Goal: Transaction & Acquisition: Purchase product/service

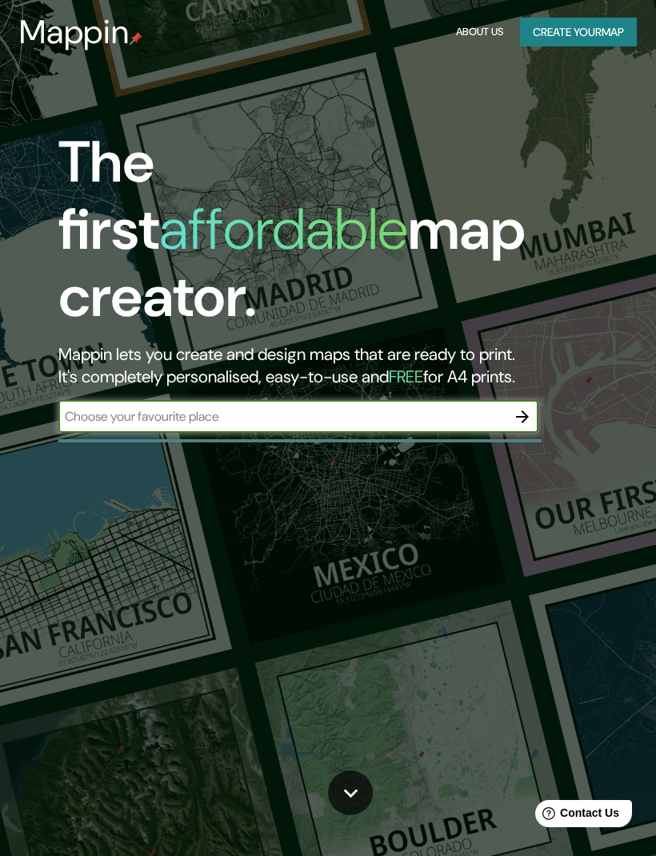
click at [523, 407] on icon "button" at bounding box center [522, 416] width 19 height 19
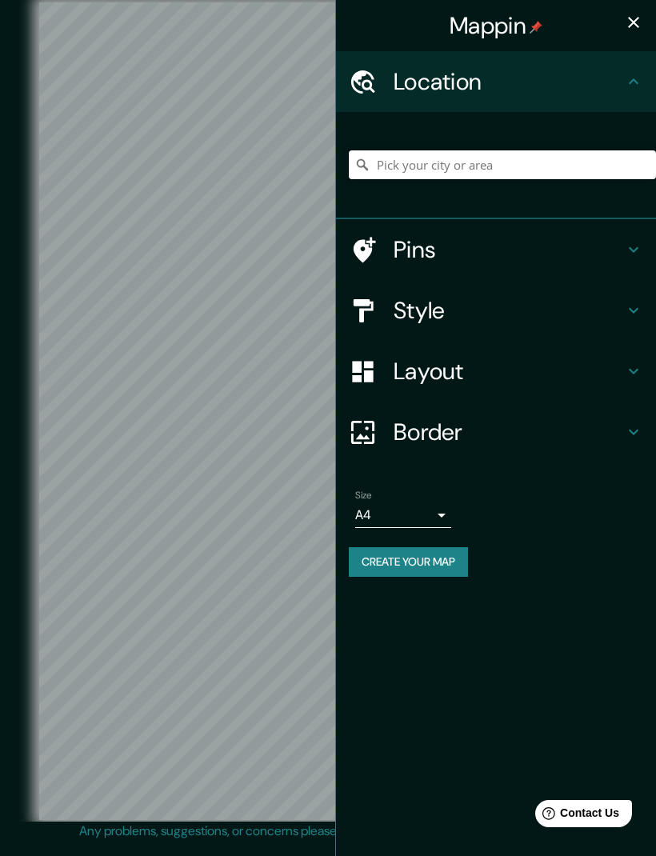
click at [420, 158] on input "Pick your city or area" at bounding box center [502, 164] width 307 height 29
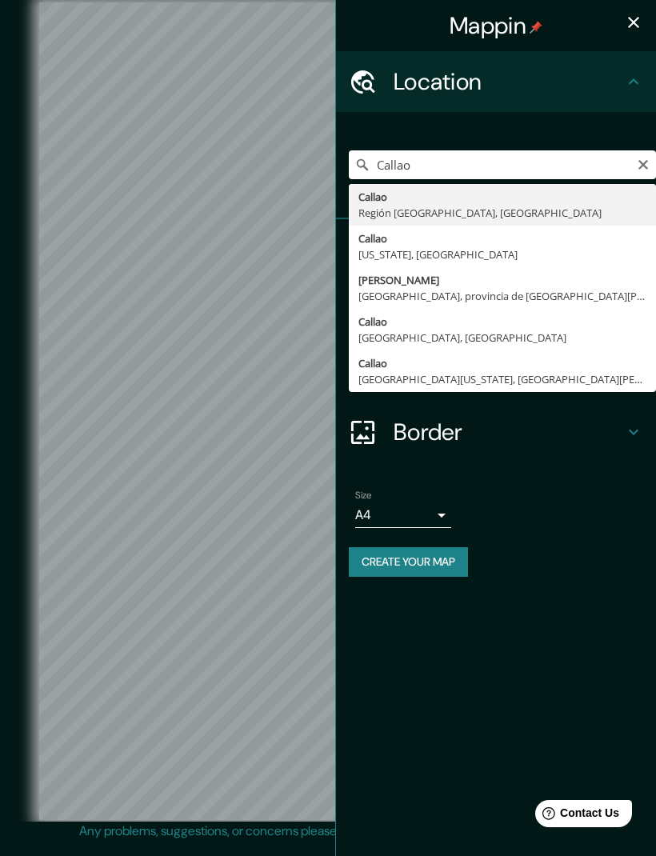
type input "[GEOGRAPHIC_DATA], [GEOGRAPHIC_DATA], [GEOGRAPHIC_DATA]"
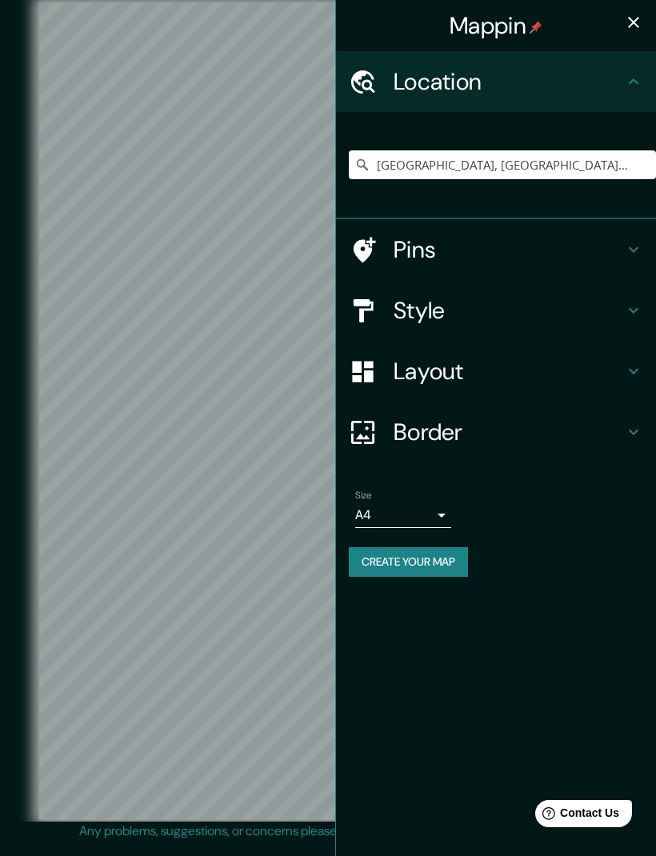
click at [628, 252] on icon at bounding box center [633, 249] width 19 height 19
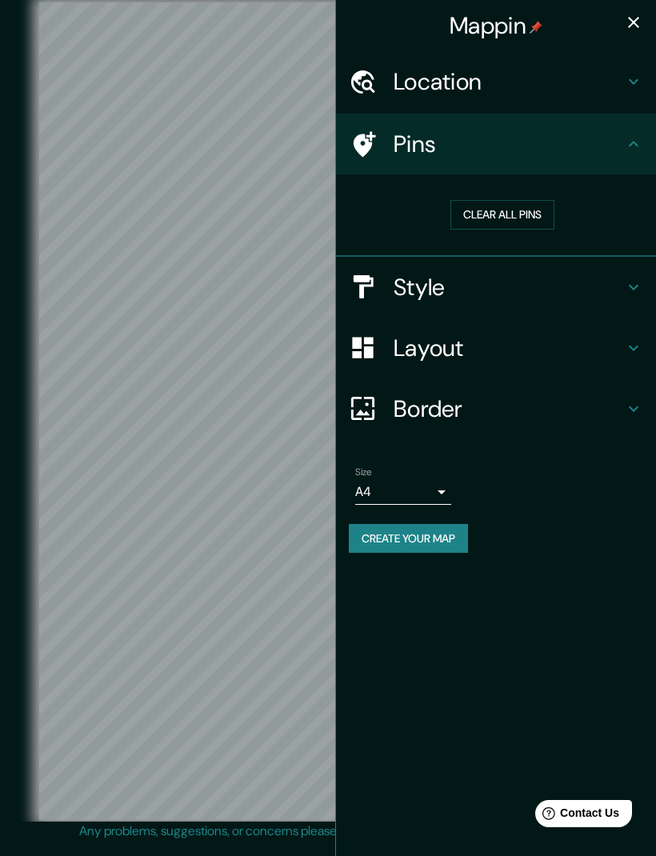
click at [626, 286] on icon at bounding box center [633, 287] width 19 height 19
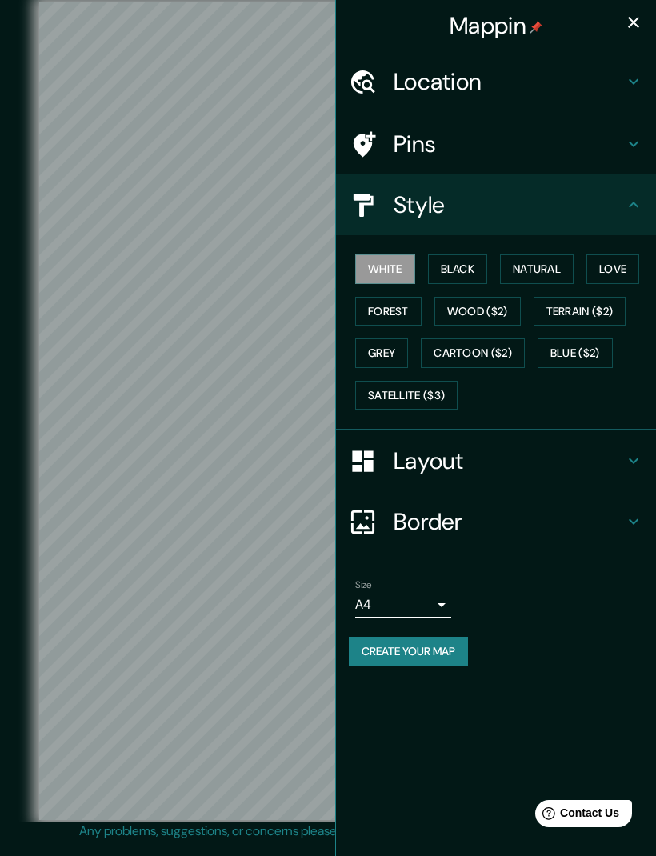
click at [627, 474] on div "Layout" at bounding box center [496, 460] width 320 height 61
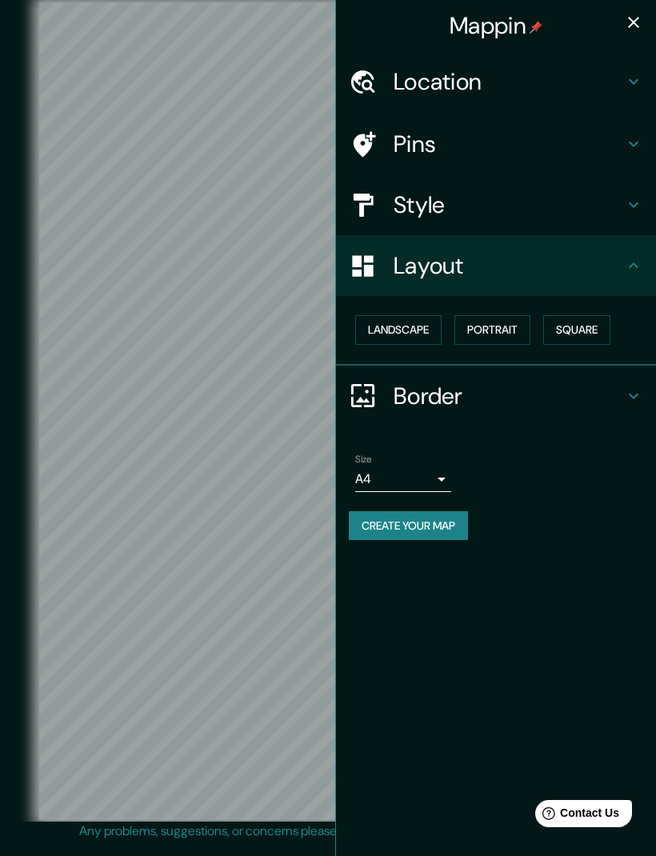
click at [621, 394] on h4 "Border" at bounding box center [509, 396] width 230 height 29
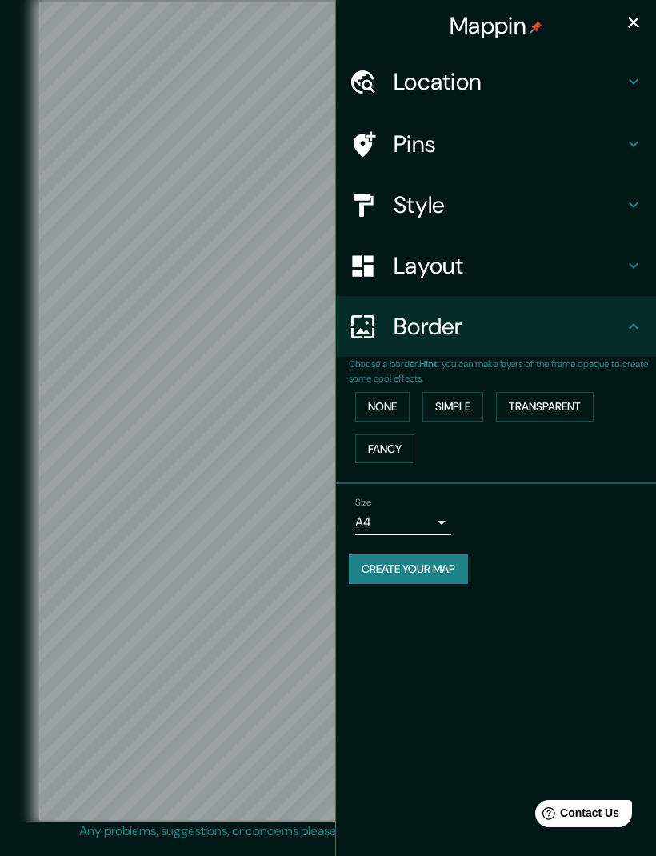
click at [628, 342] on div "Border" at bounding box center [496, 326] width 320 height 61
click at [581, 402] on button "Transparent" at bounding box center [545, 407] width 98 height 30
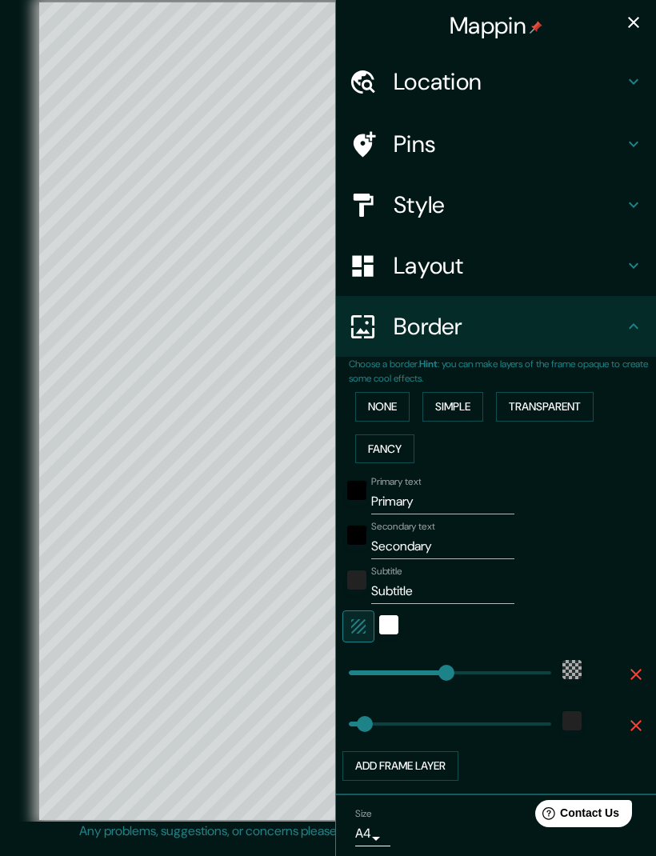
click at [578, 402] on button "Transparent" at bounding box center [545, 407] width 98 height 30
type input "347"
type input "58"
click at [464, 406] on button "Simple" at bounding box center [452, 407] width 61 height 30
click at [462, 496] on input "Primary" at bounding box center [442, 502] width 143 height 26
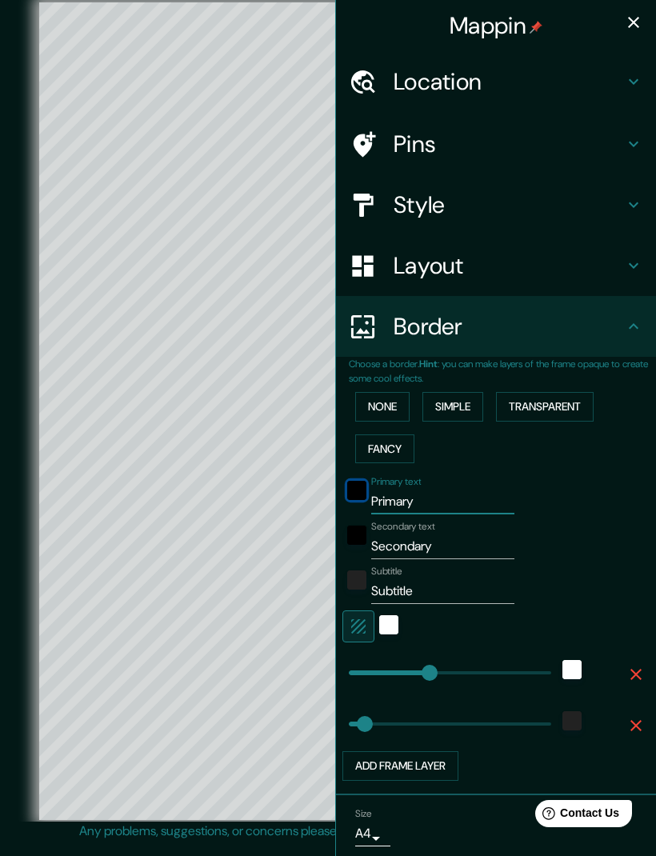
click at [362, 486] on div "black" at bounding box center [356, 490] width 19 height 19
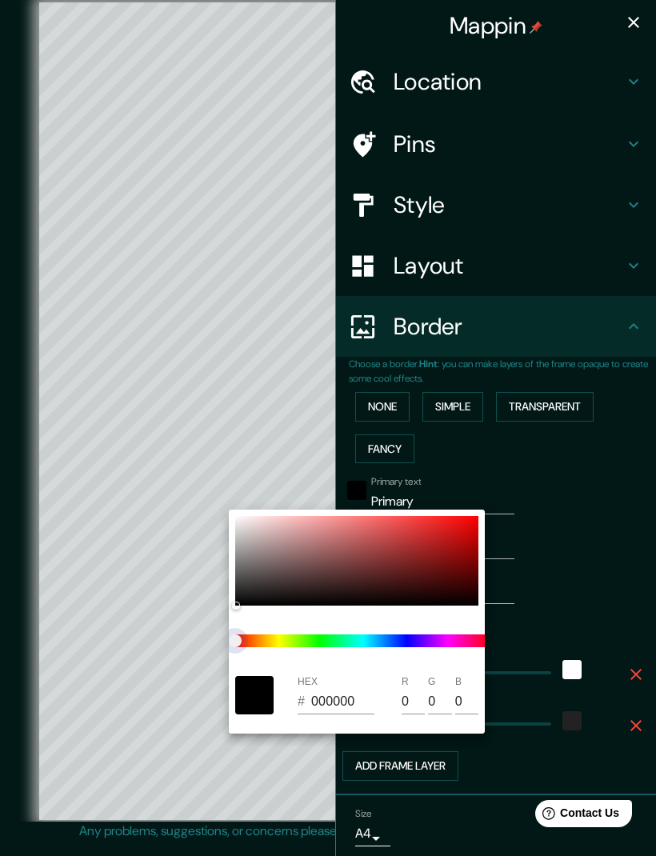
type input "289"
type input "58"
type input "289"
type input "58"
type input "289"
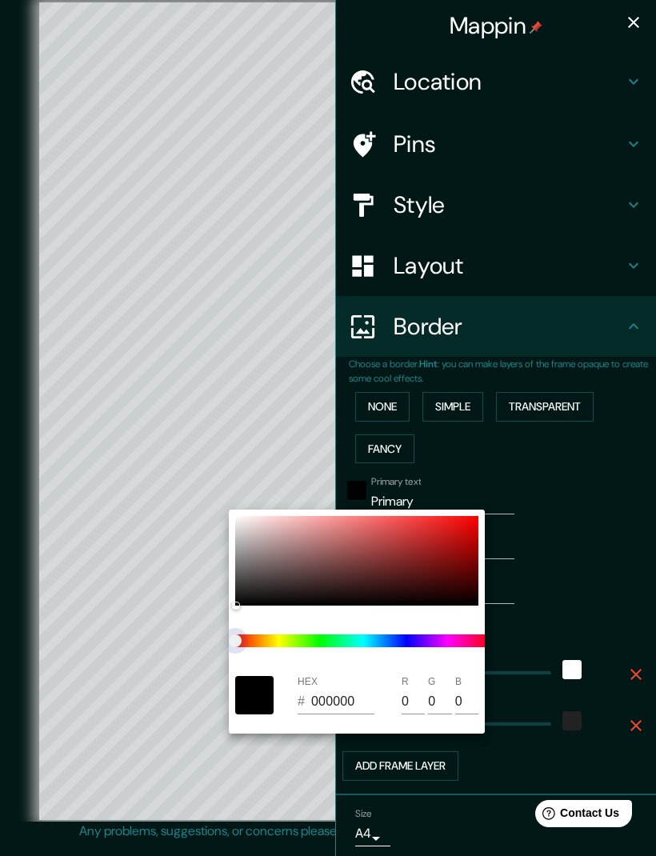
type input "58"
type input "289"
type input "58"
type input "289"
type input "58"
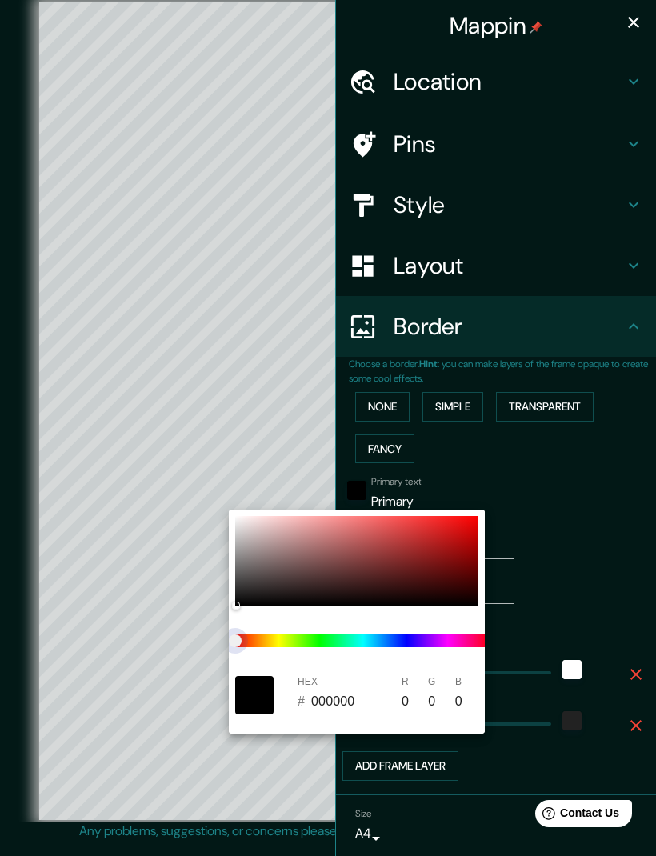
type input "289"
type input "58"
type input "289"
type input "58"
type input "289"
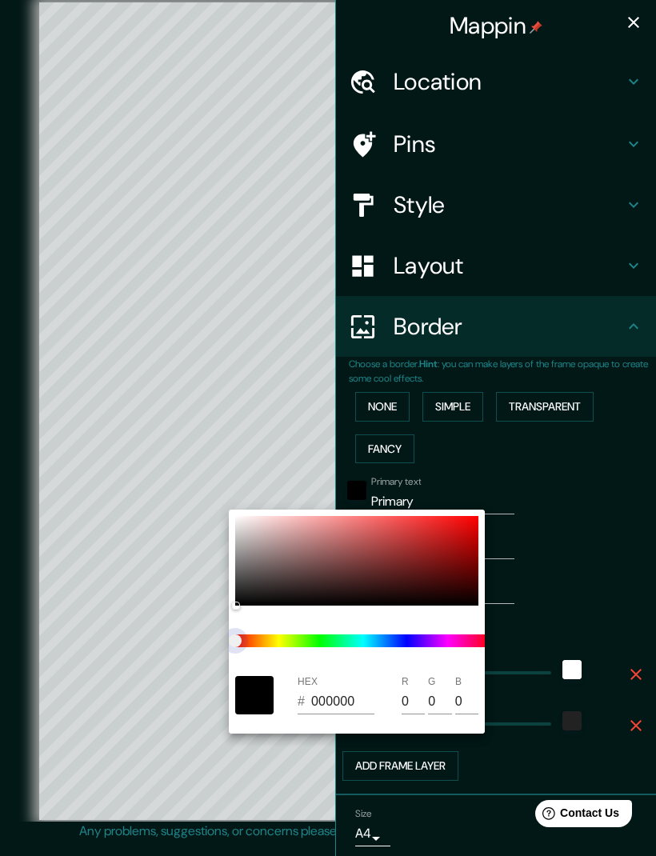
type input "58"
type input "289"
type input "58"
type input "289"
type input "58"
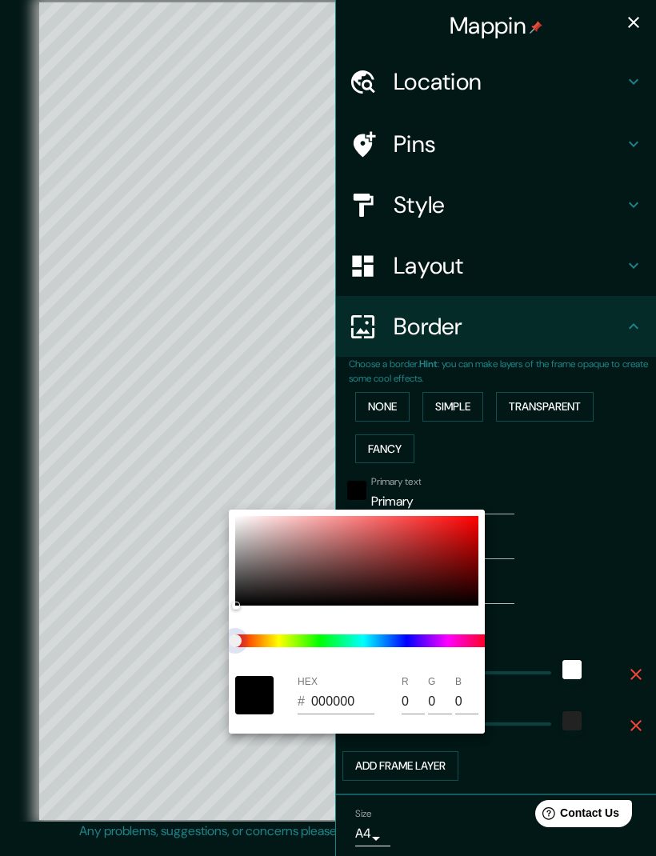
type input "289"
type input "58"
type input "289"
type input "58"
type input "289"
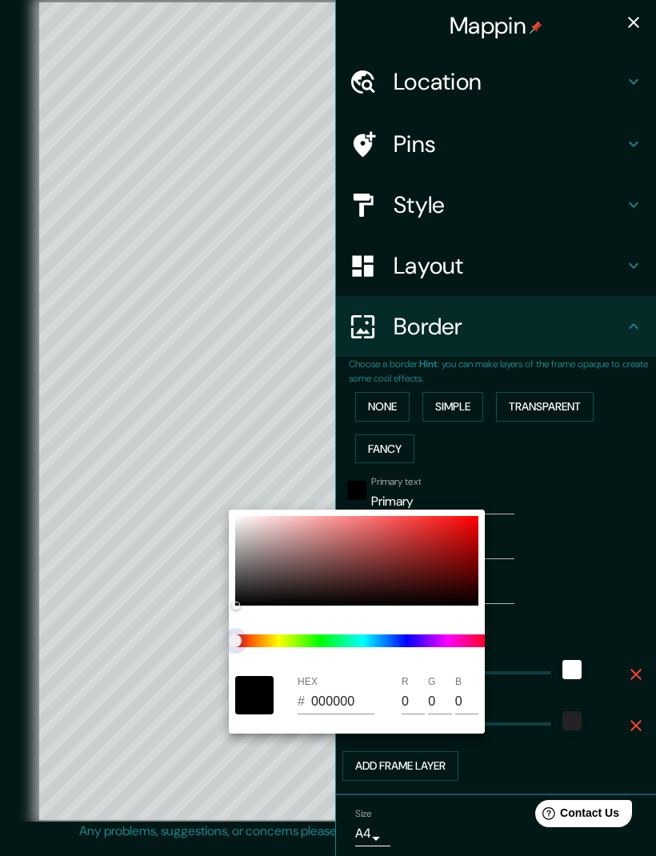
type input "58"
type input "289"
type input "58"
type input "289"
type input "58"
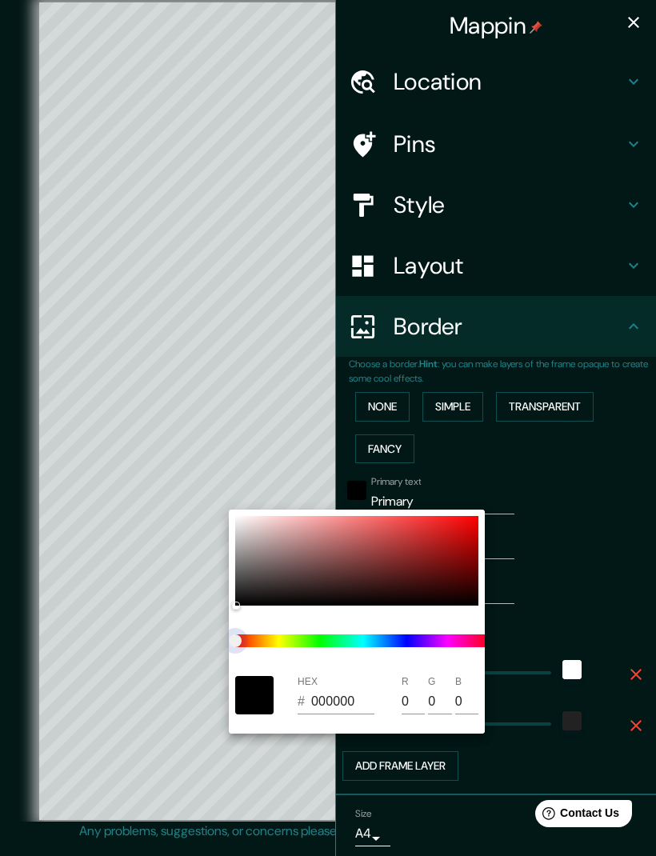
type input "289"
type input "58"
type input "289"
type input "58"
type input "289"
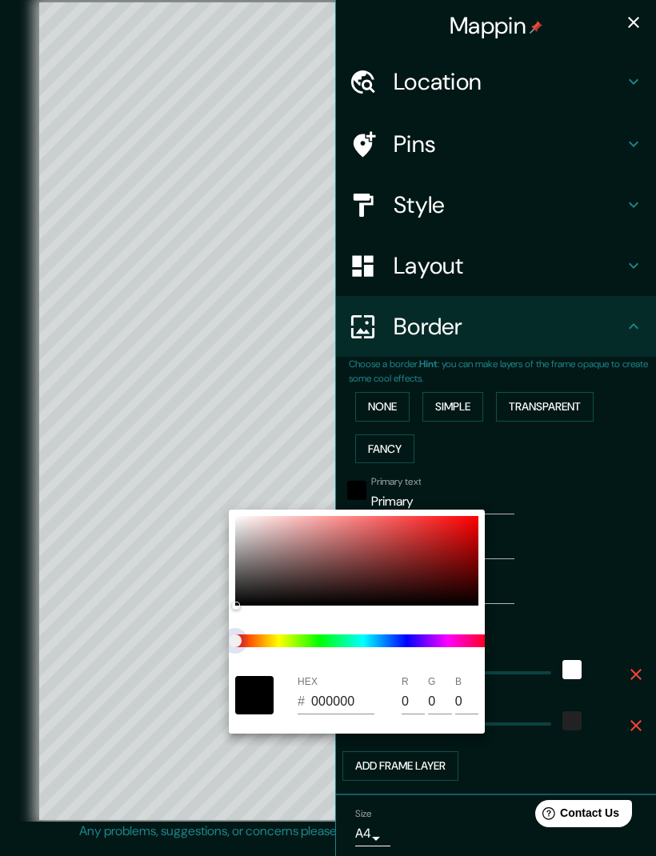
type input "58"
type input "289"
type input "58"
type input "289"
type input "58"
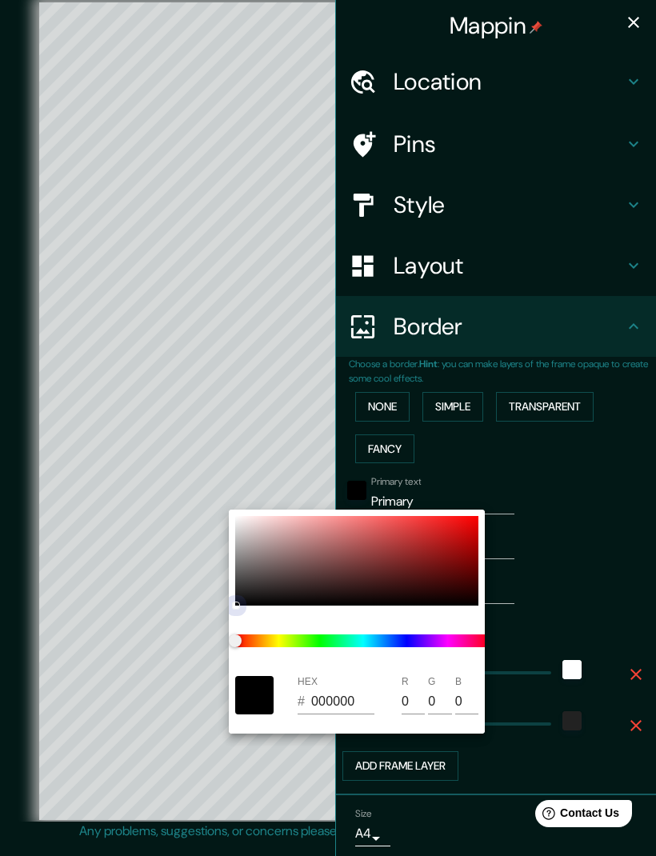
click at [393, 603] on div at bounding box center [356, 561] width 243 height 90
type input "289"
type input "58"
type input "050202"
type input "5"
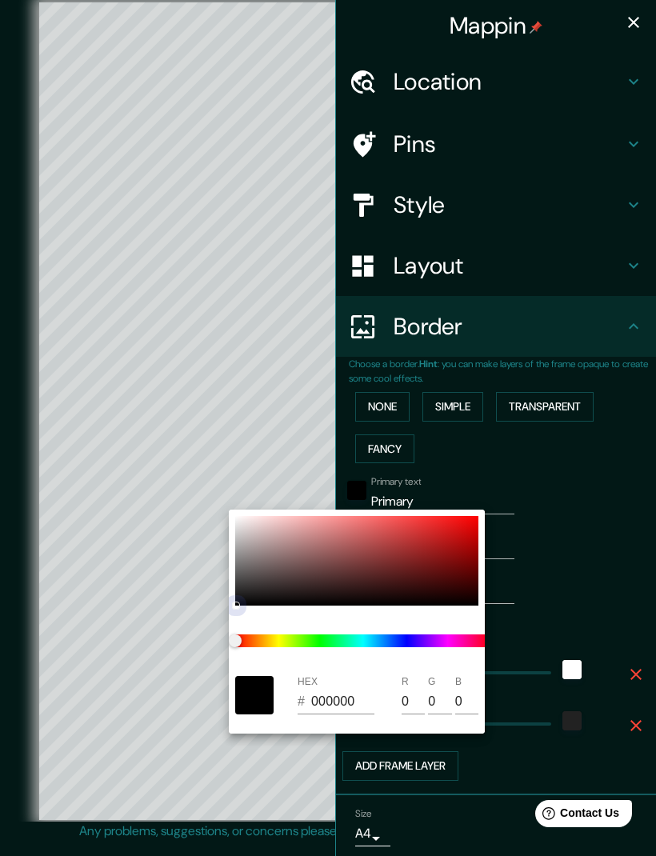
type input "2"
type input "289"
type input "58"
type input "020205"
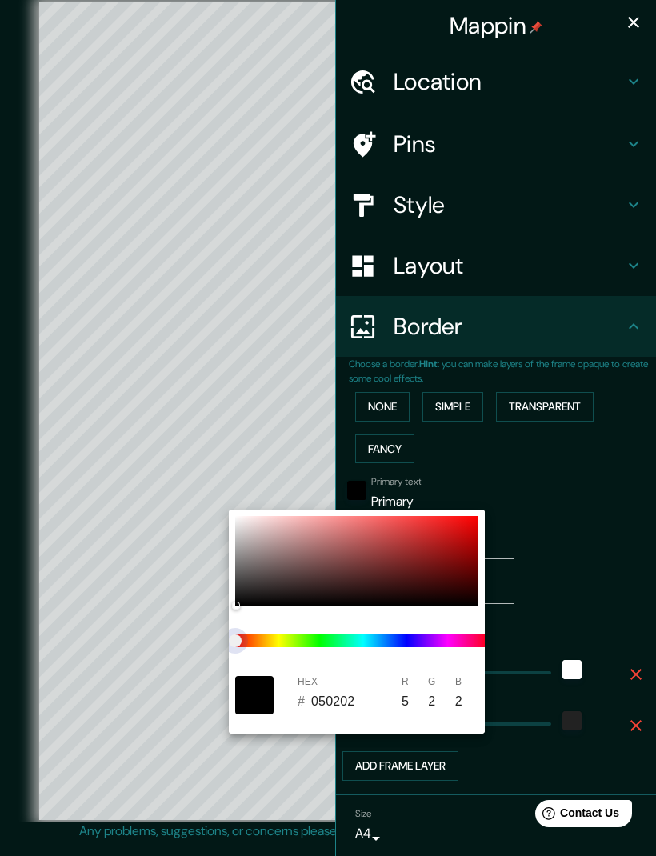
type input "2"
type input "5"
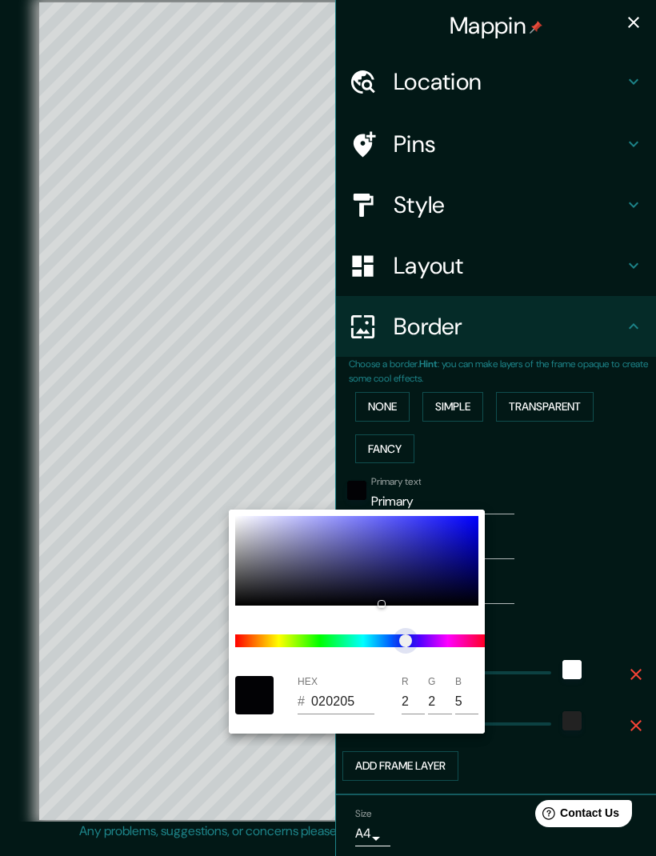
click at [401, 634] on span "color slider" at bounding box center [405, 640] width 13 height 13
type input "289"
type input "58"
click at [436, 634] on div at bounding box center [363, 641] width 269 height 58
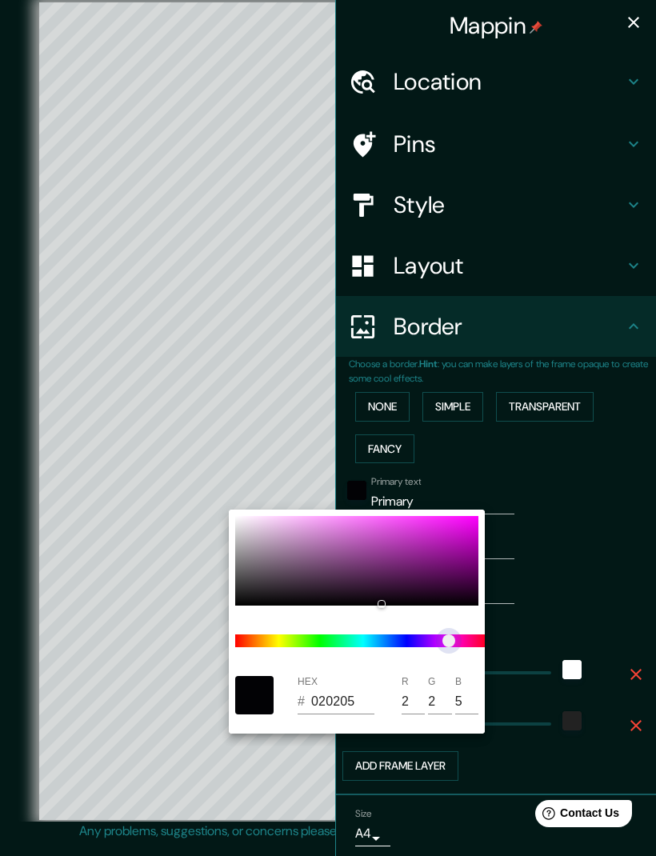
type input "289"
type input "58"
type input "050205"
type input "5"
click at [365, 530] on div at bounding box center [356, 561] width 243 height 90
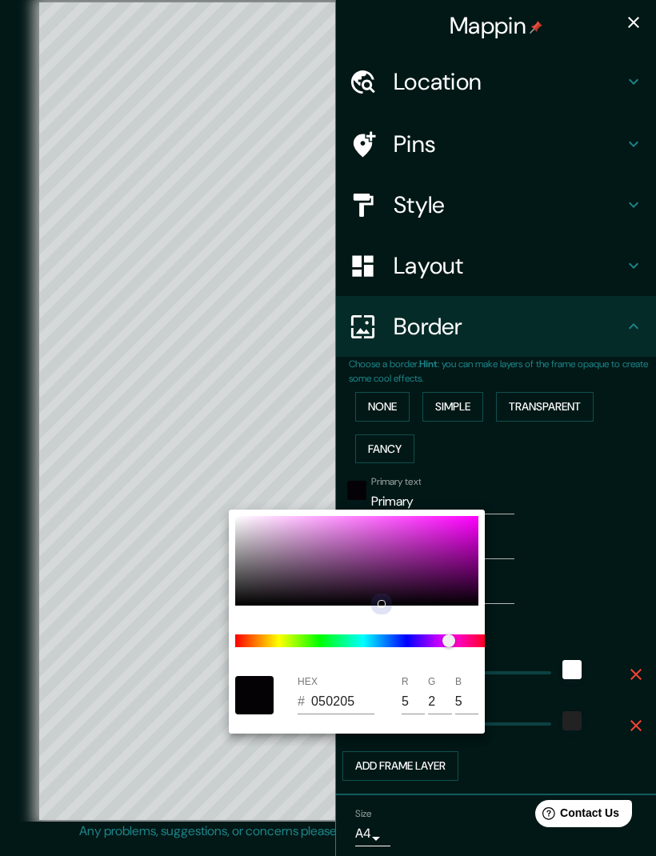
type input "289"
type input "58"
type input "D663D6"
type input "214"
type input "99"
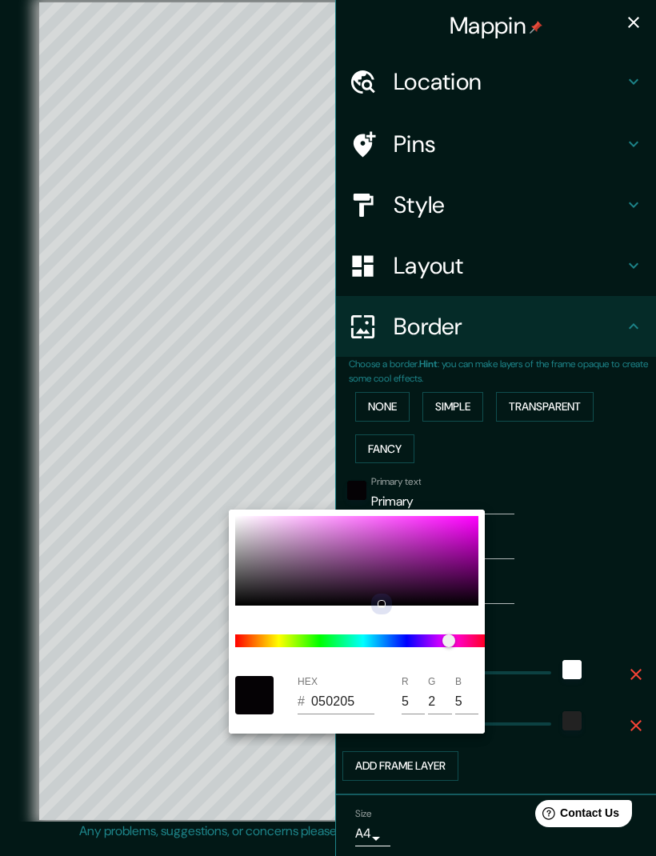
type input "214"
type input "289"
type input "58"
type input "FF88FF"
type input "255"
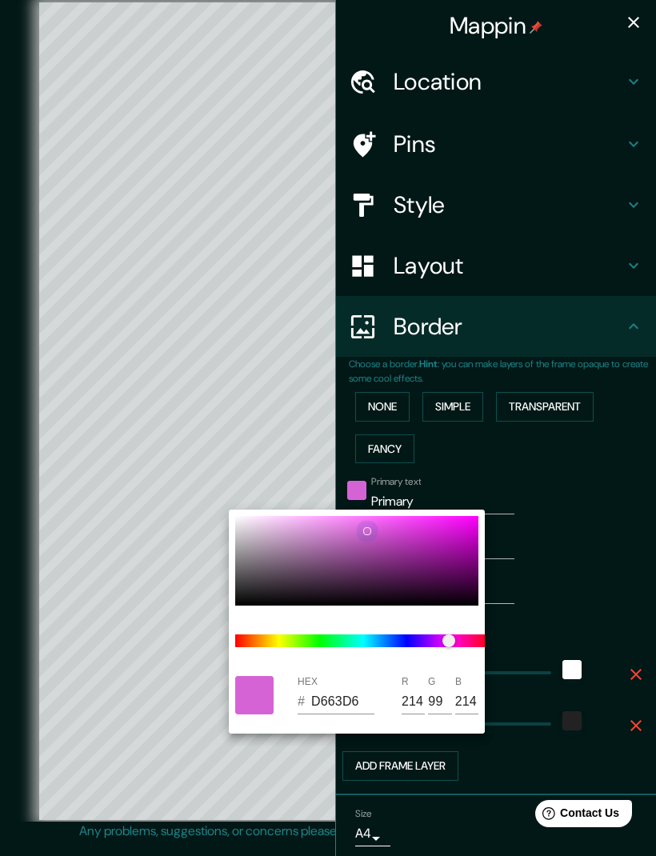
type input "136"
type input "255"
type input "289"
type input "58"
type input "FF84FF"
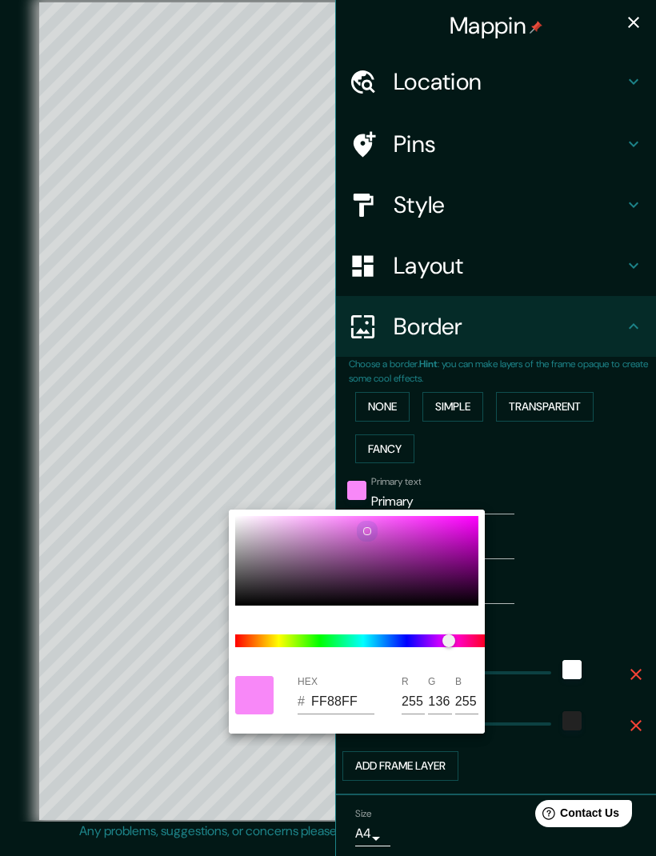
type input "132"
type input "289"
type input "58"
type input "FFA7FF"
type input "255"
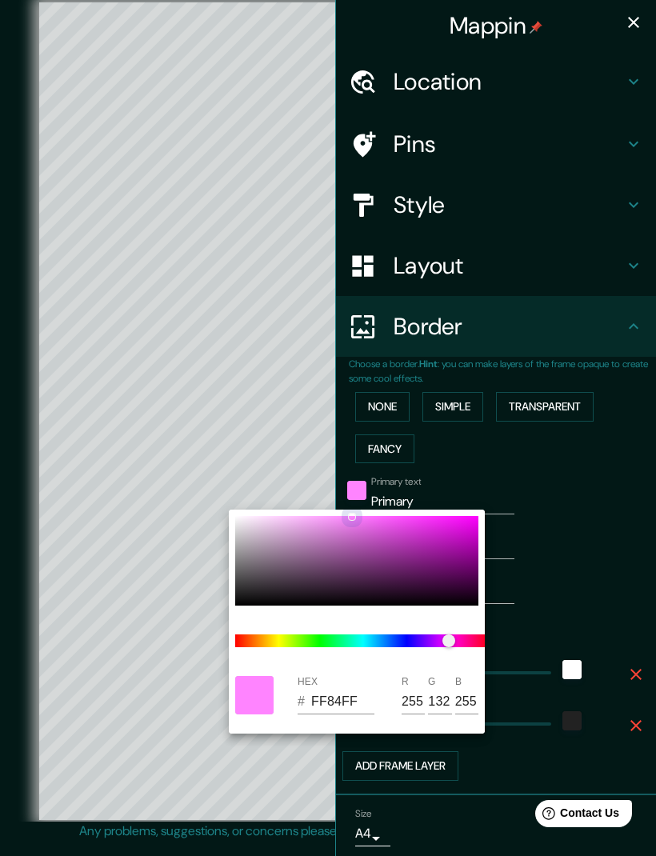
type input "167"
type input "255"
type input "289"
type input "58"
type input "FFB1FF"
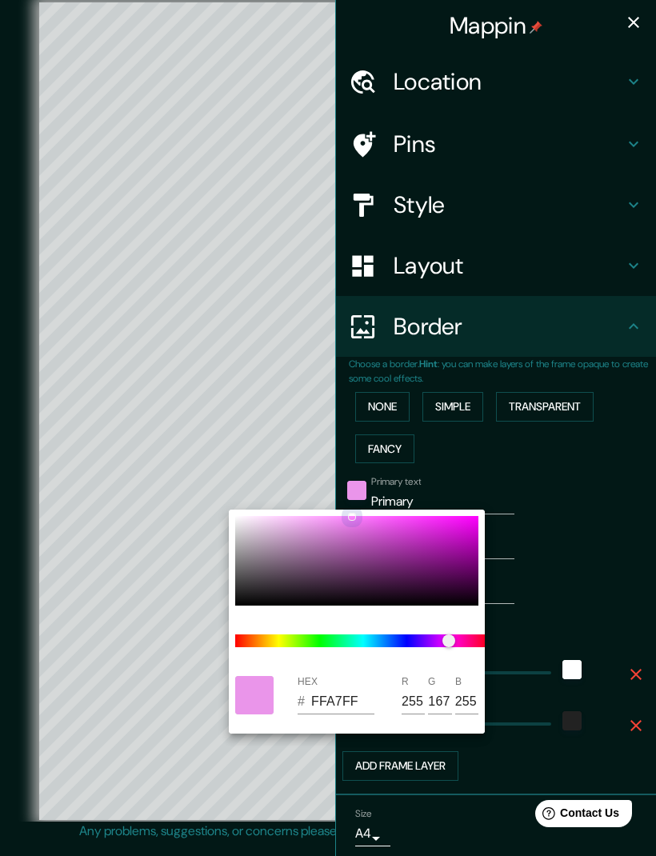
type input "177"
type input "289"
type input "58"
type input "FABEFA"
type input "250"
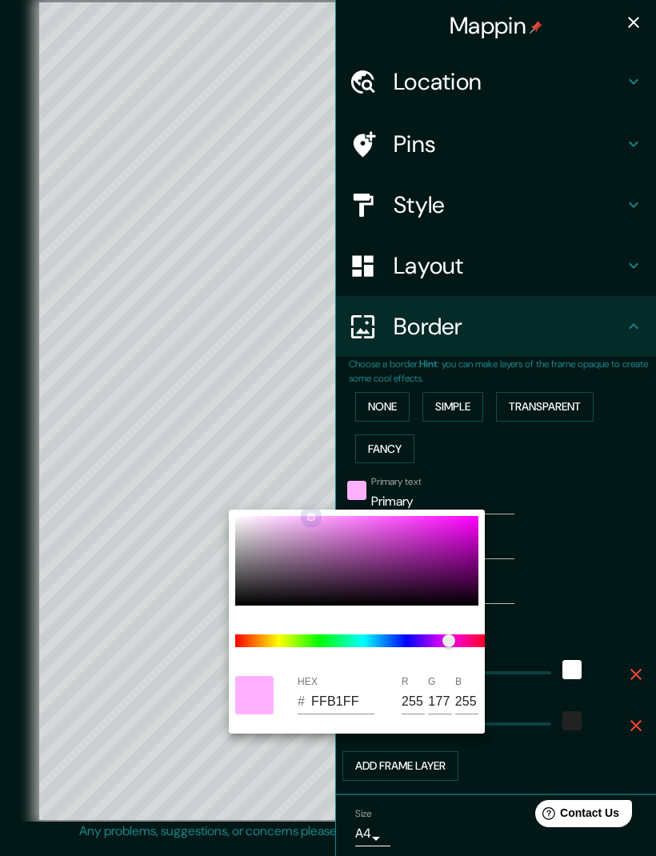
type input "190"
type input "250"
type input "289"
type input "58"
type input "FFD2FF"
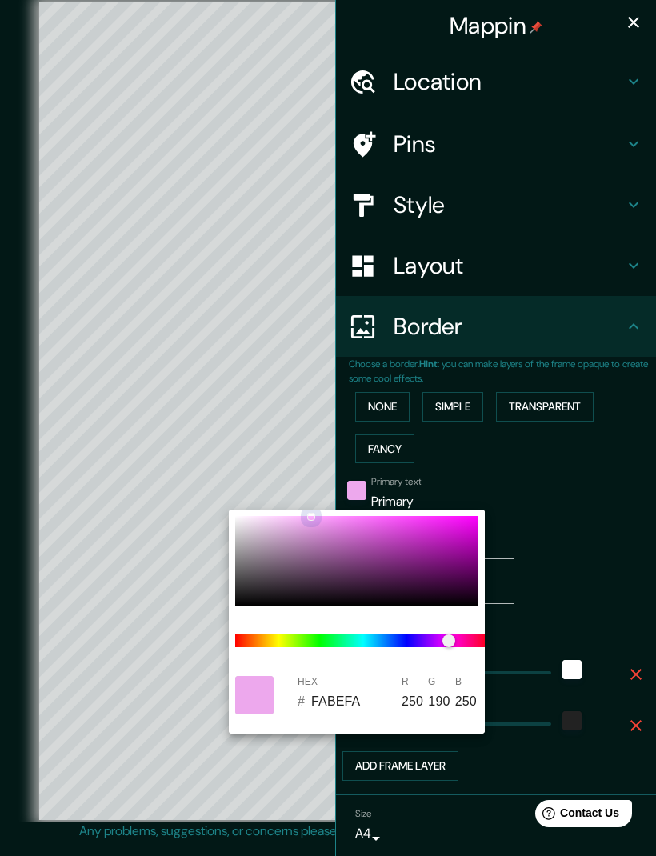
type input "255"
type input "210"
type input "255"
type input "289"
type input "58"
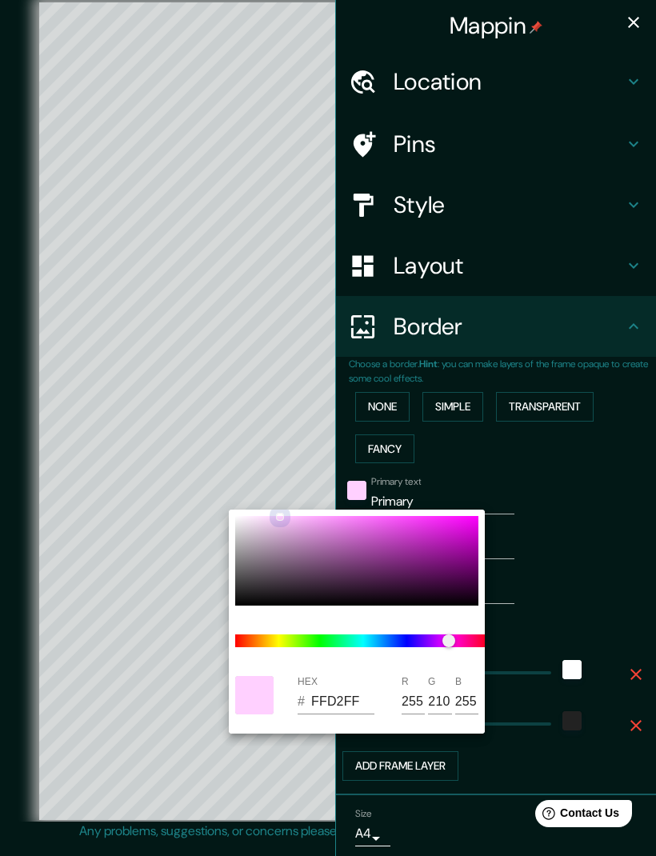
type input "FFD3FF"
type input "211"
type input "289"
type input "58"
click at [579, 531] on div at bounding box center [328, 428] width 656 height 856
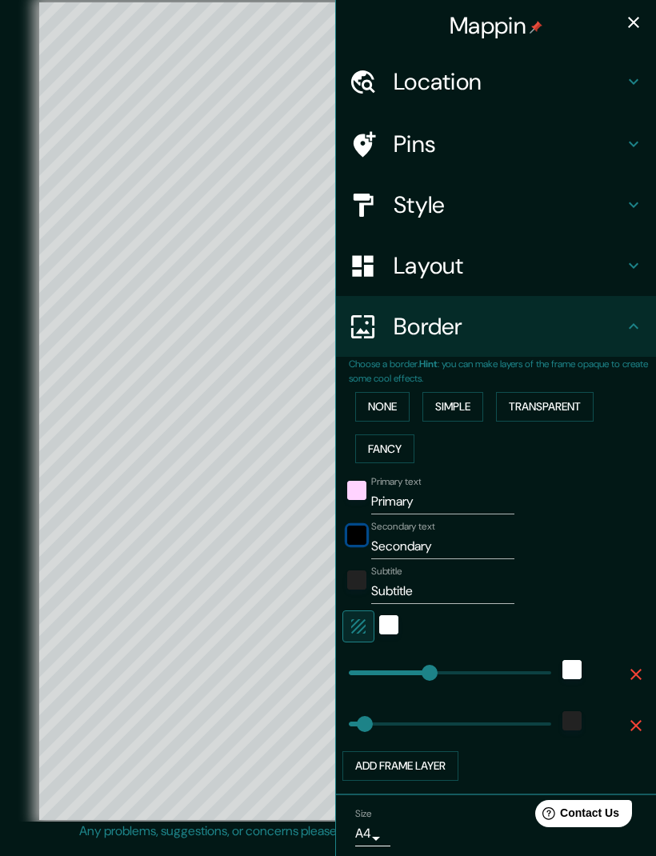
click at [363, 532] on div "black" at bounding box center [356, 535] width 19 height 19
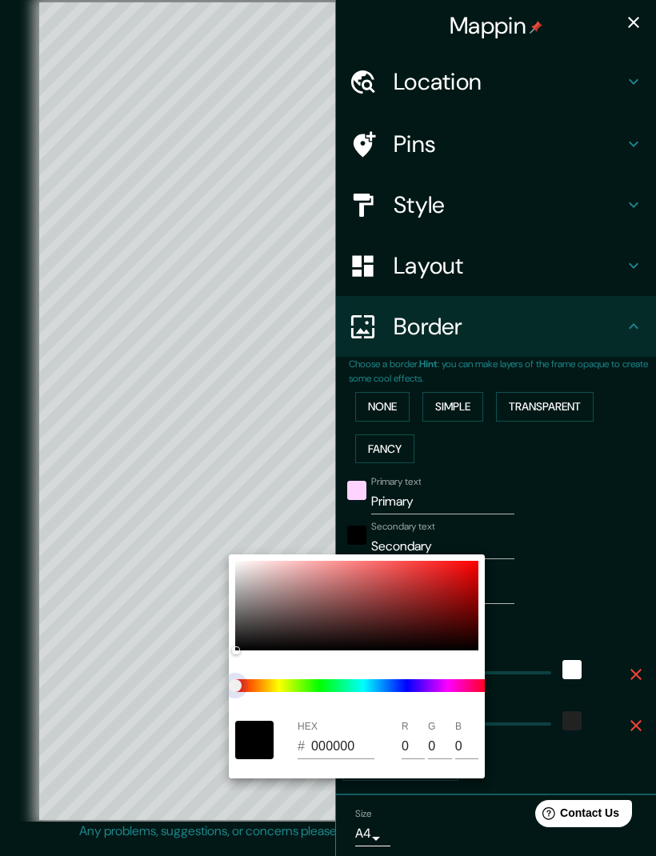
type input "289"
type input "58"
type input "289"
type input "58"
type input "289"
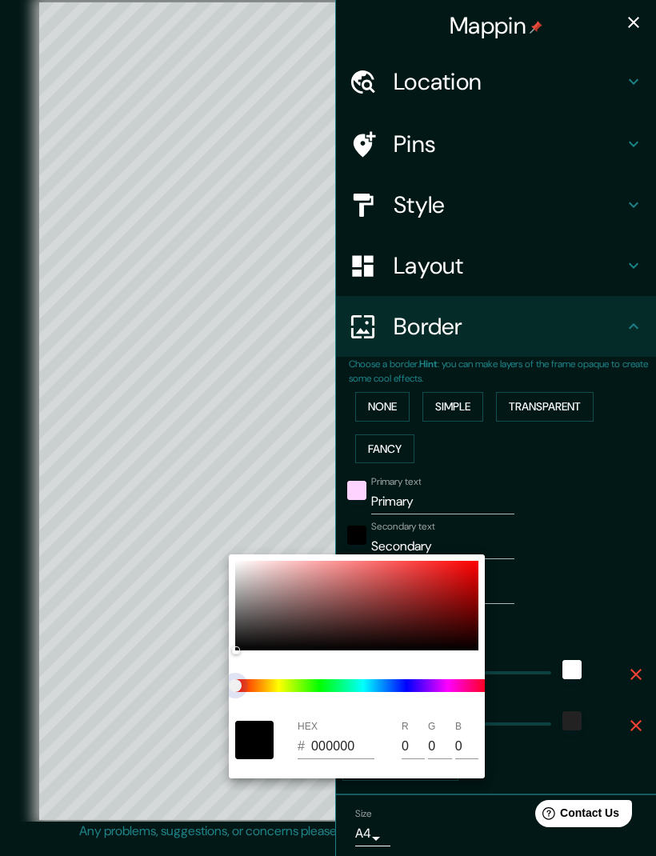
type input "58"
type input "289"
type input "58"
click at [445, 662] on div at bounding box center [363, 686] width 269 height 58
click at [438, 659] on div at bounding box center [363, 686] width 269 height 58
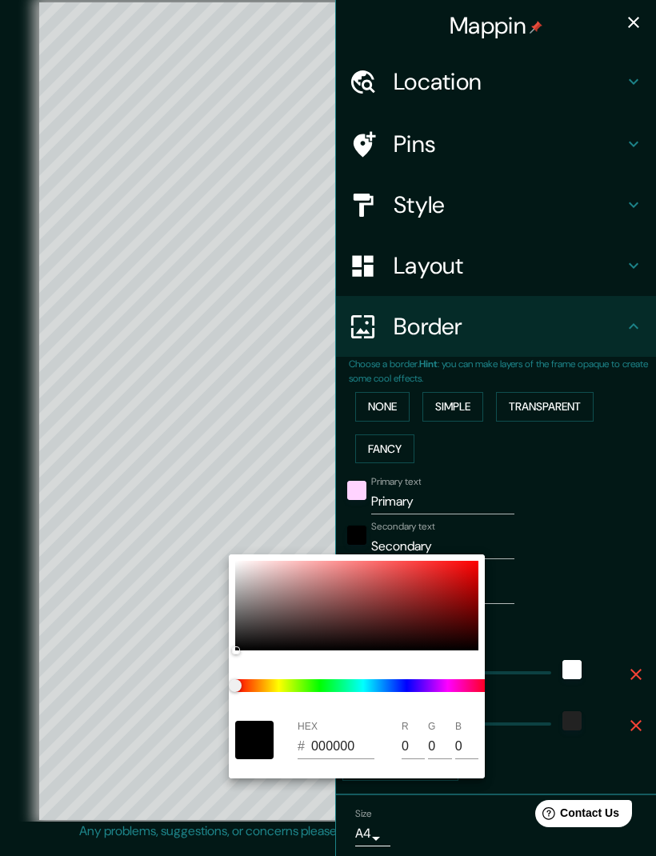
click at [438, 659] on div at bounding box center [363, 686] width 269 height 58
type input "289"
type input "58"
click at [438, 659] on div at bounding box center [363, 686] width 269 height 58
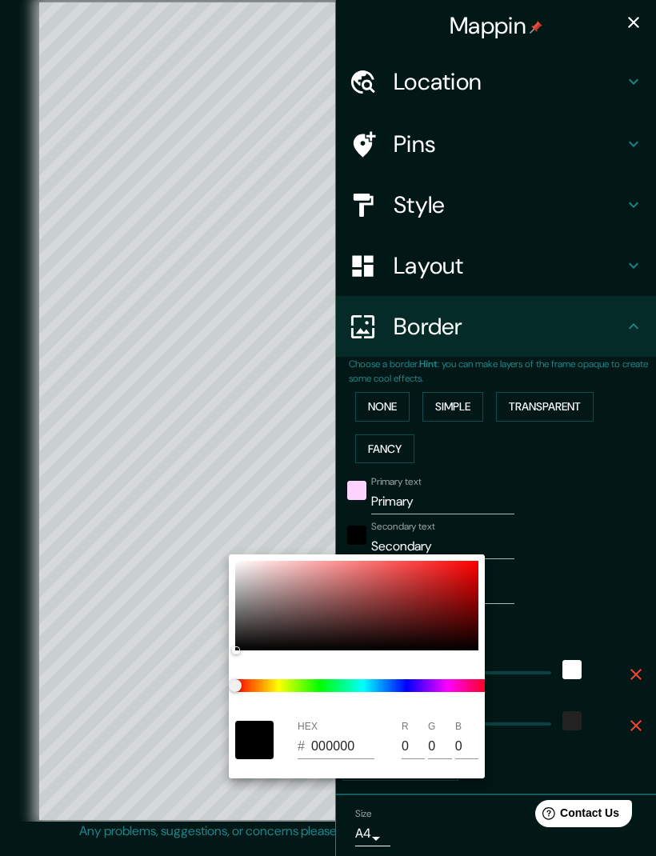
type input "289"
type input "58"
type input "289"
type input "58"
click at [440, 662] on div at bounding box center [363, 686] width 269 height 58
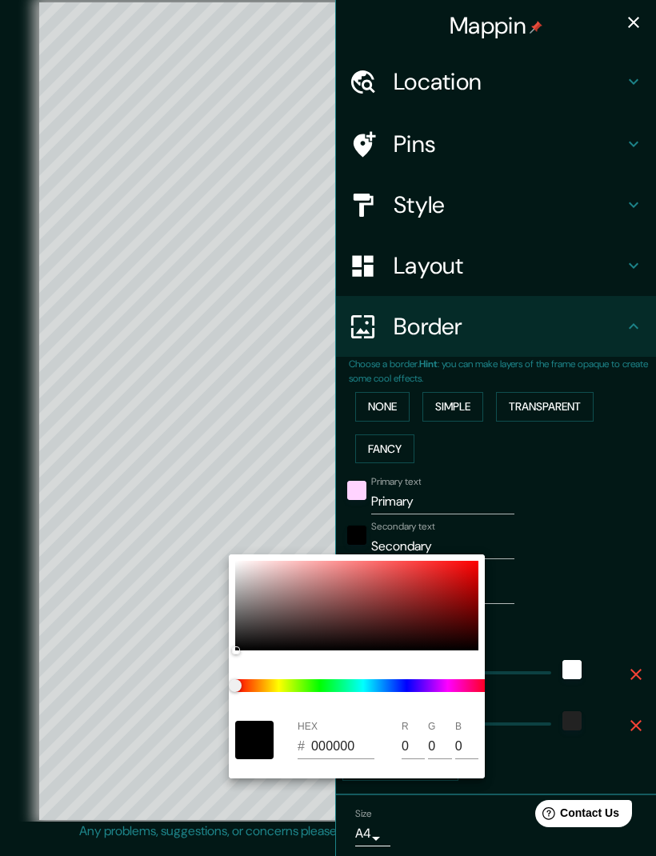
click at [439, 662] on div at bounding box center [363, 686] width 269 height 58
type input "289"
type input "58"
type input "289"
type input "58"
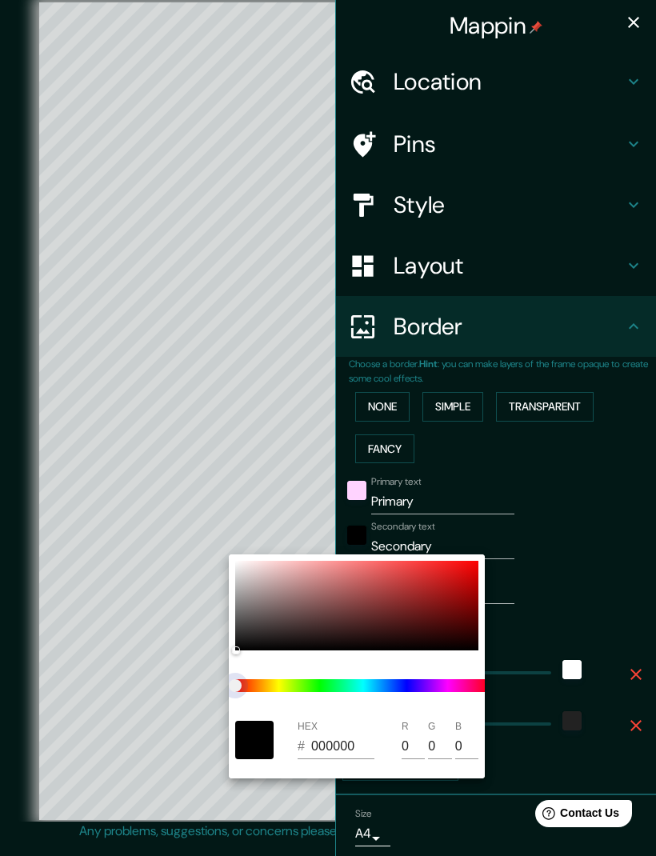
type input "289"
type input "58"
type input "289"
type input "58"
type input "289"
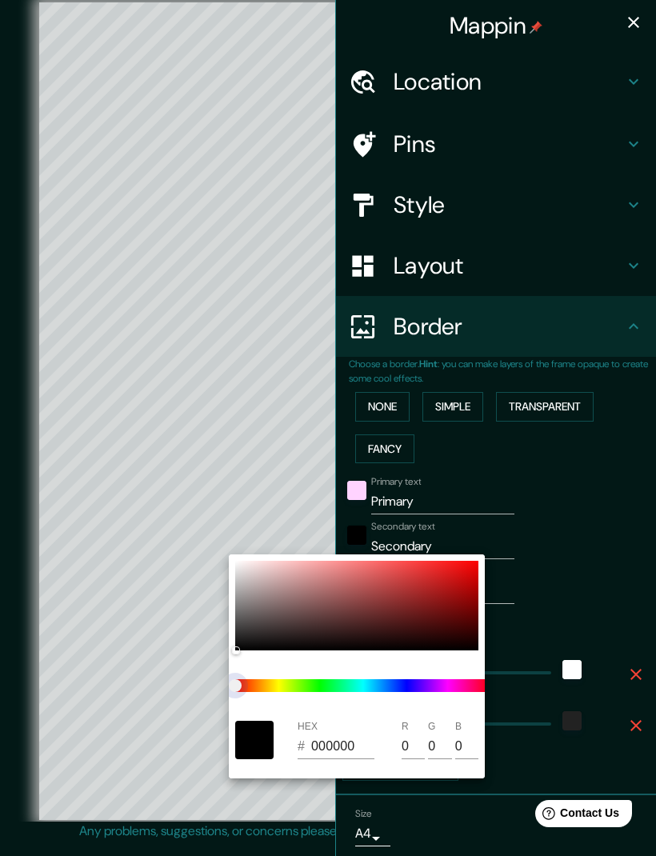
type input "58"
type input "289"
type input "58"
type input "289"
type input "58"
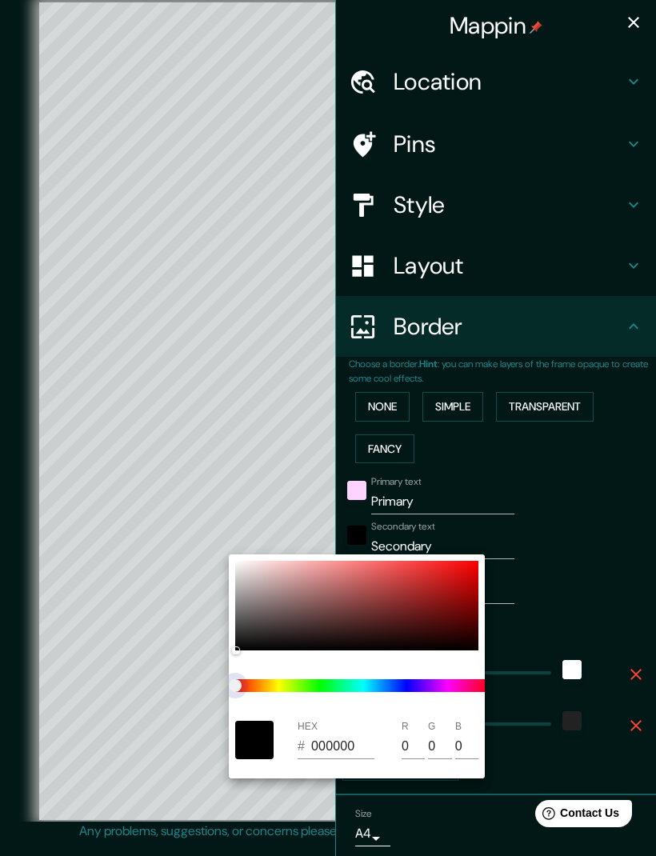
type input "289"
type input "58"
type input "289"
type input "58"
type input "289"
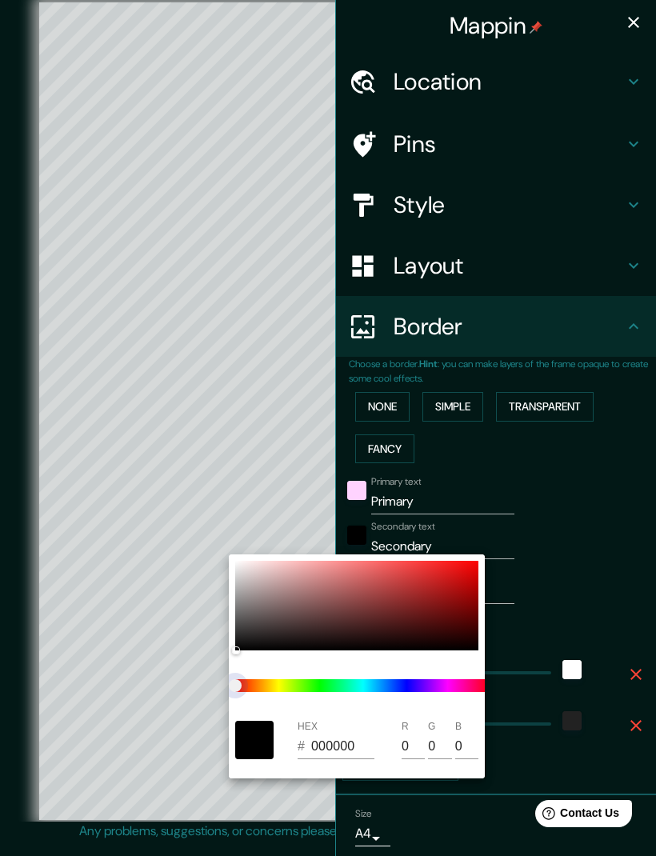
type input "58"
type input "289"
type input "58"
type input "289"
type input "58"
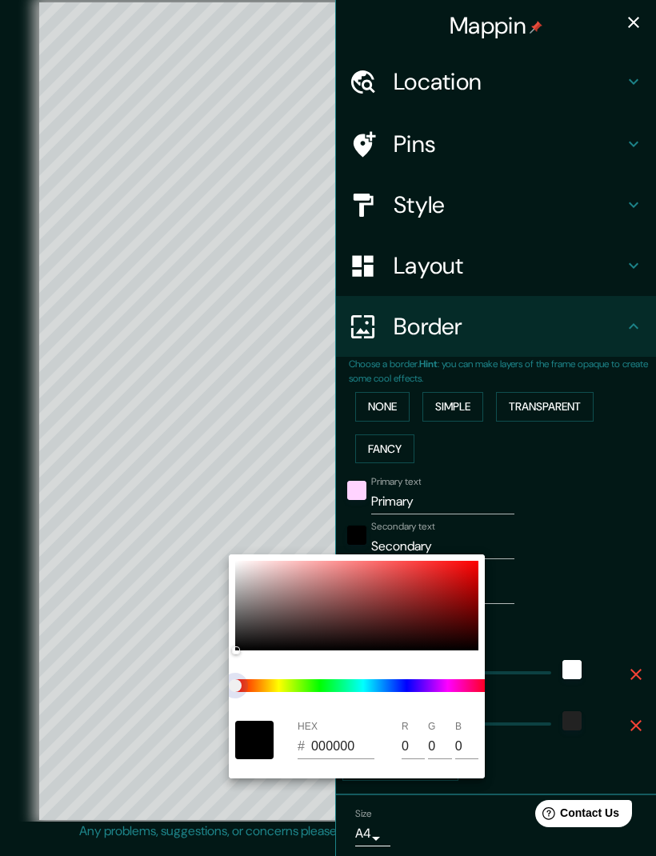
type input "289"
type input "58"
click at [406, 573] on div at bounding box center [356, 606] width 243 height 90
click at [239, 647] on div at bounding box center [236, 650] width 6 height 6
type input "289"
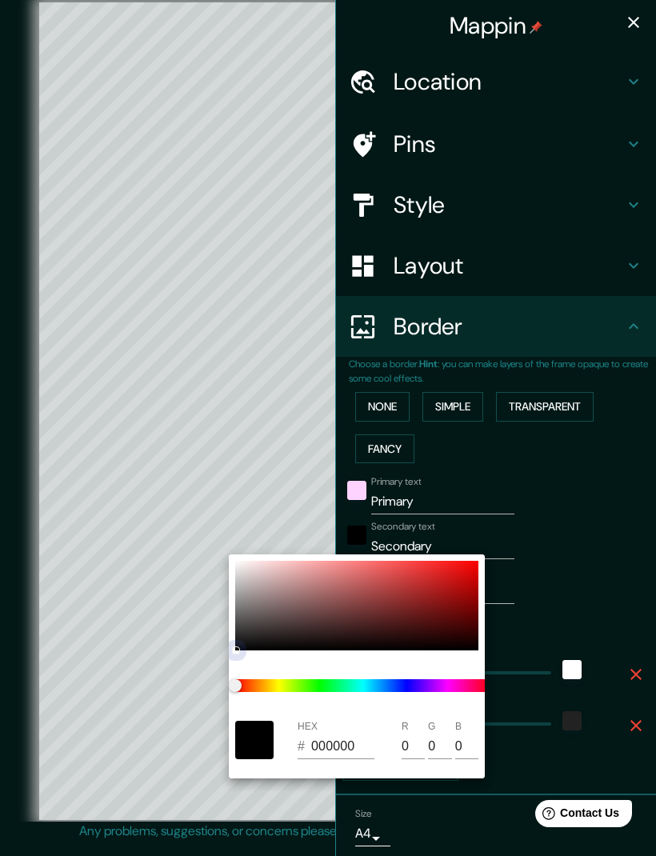
type input "58"
type input "DF4242"
type input "223"
type input "66"
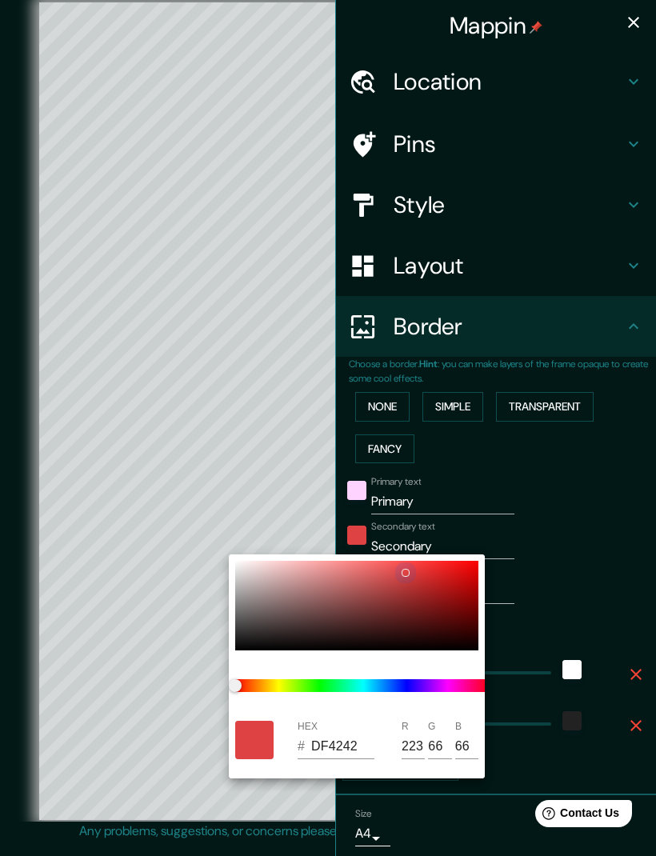
click at [304, 587] on div at bounding box center [356, 606] width 243 height 90
type input "289"
type input "58"
type input "B38080"
type input "179"
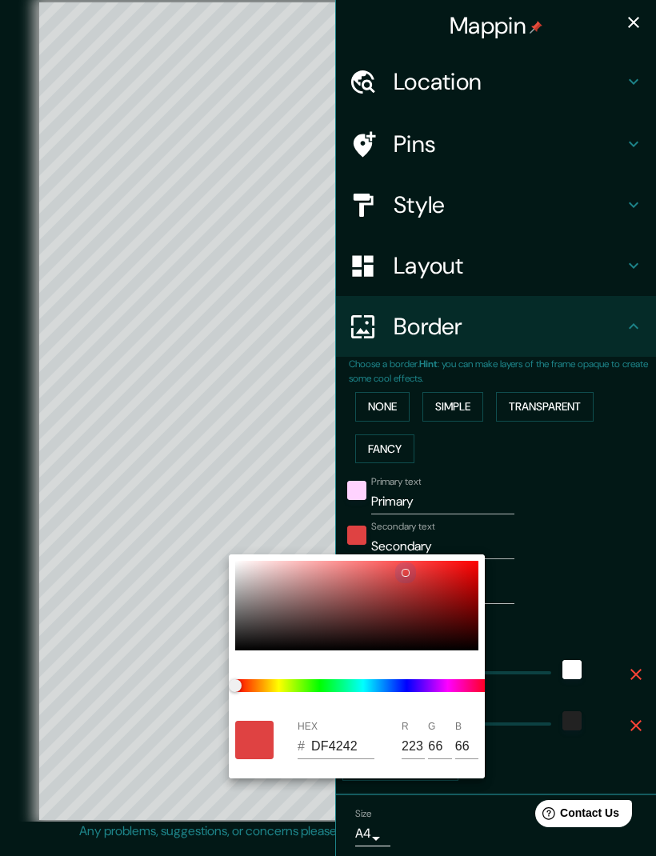
type input "128"
click at [414, 571] on div at bounding box center [356, 606] width 243 height 90
type input "289"
type input "58"
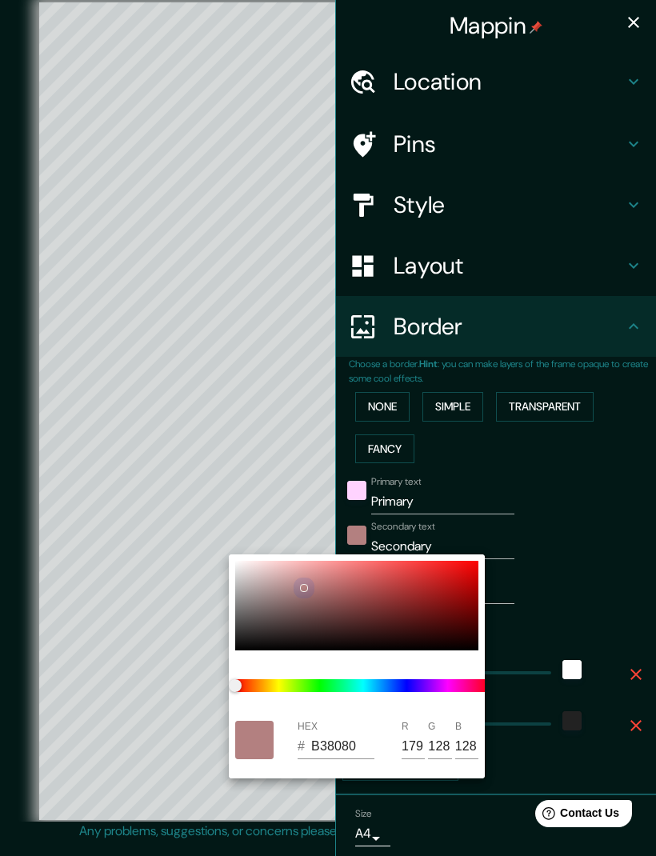
type input "E13B3B"
type input "225"
type input "59"
click at [434, 582] on div at bounding box center [356, 606] width 243 height 90
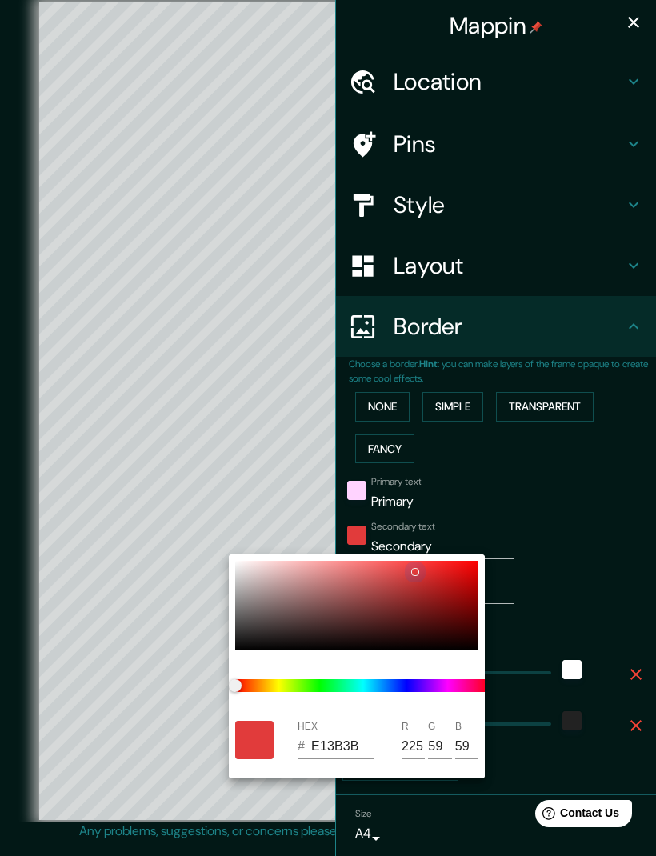
type input "289"
type input "58"
type input "C12323"
type input "193"
type input "35"
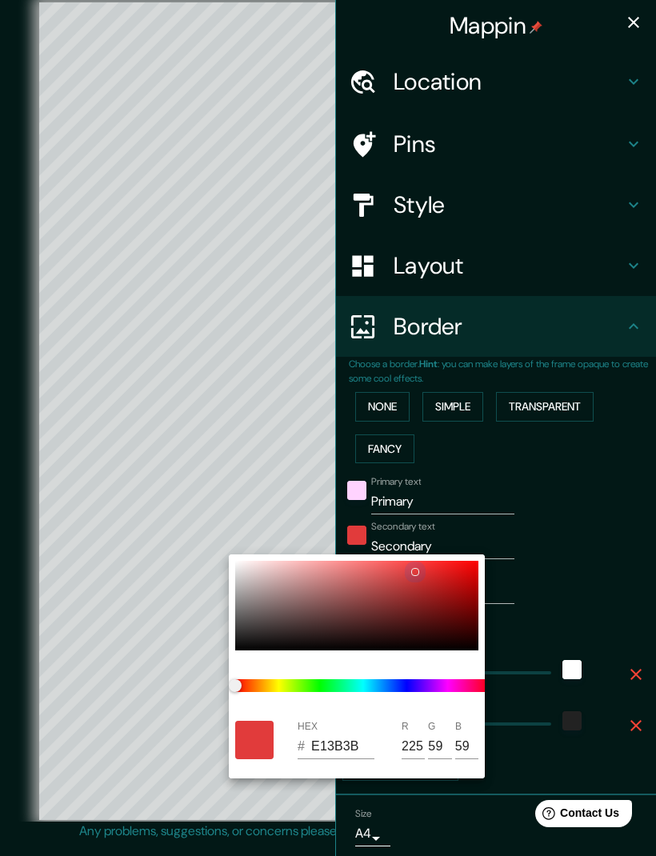
type input "35"
type input "289"
type input "58"
type input "AC3131"
type input "172"
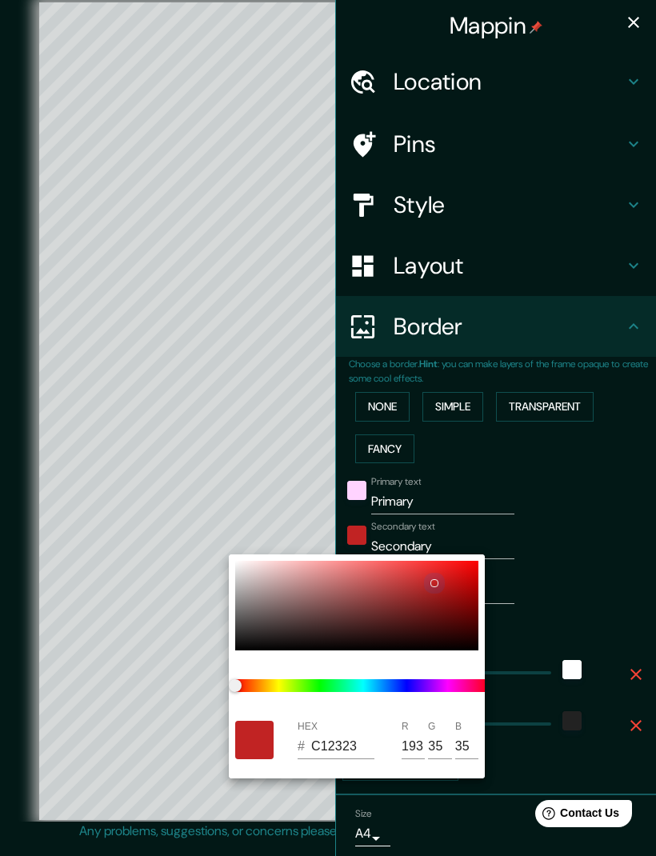
type input "49"
type input "289"
type input "58"
type input "371A1A"
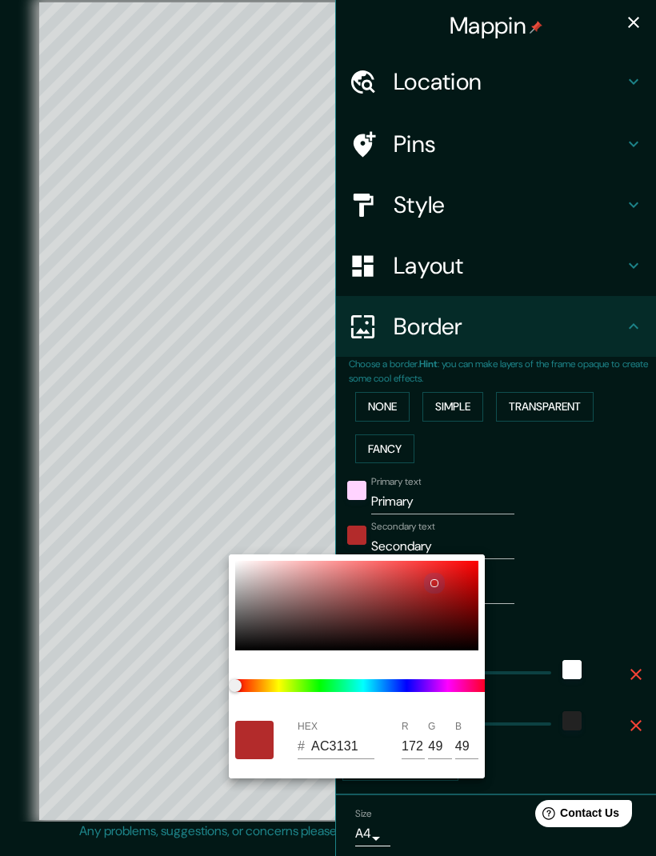
type input "55"
type input "26"
type input "289"
type input "58"
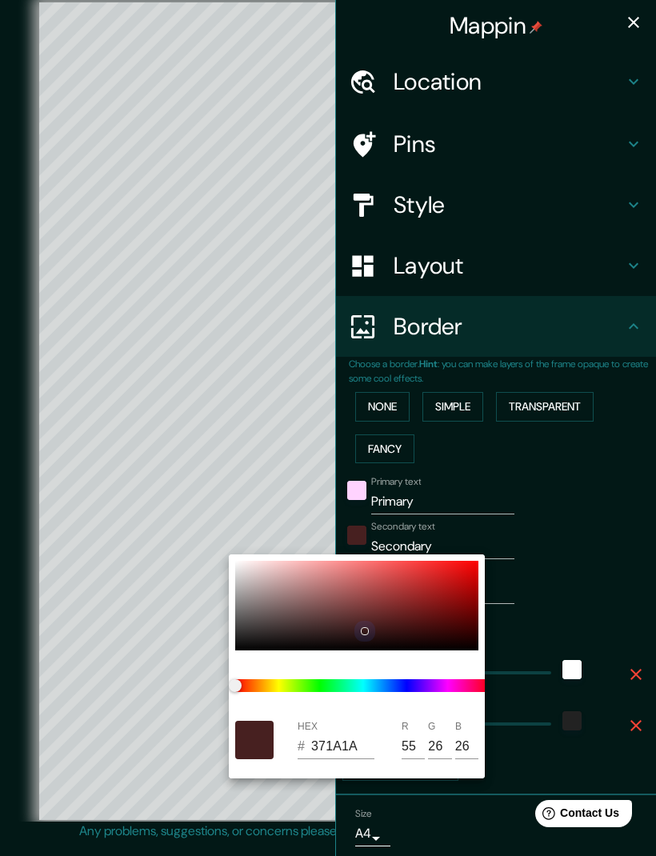
type input "2E1616"
type input "46"
type input "22"
type input "289"
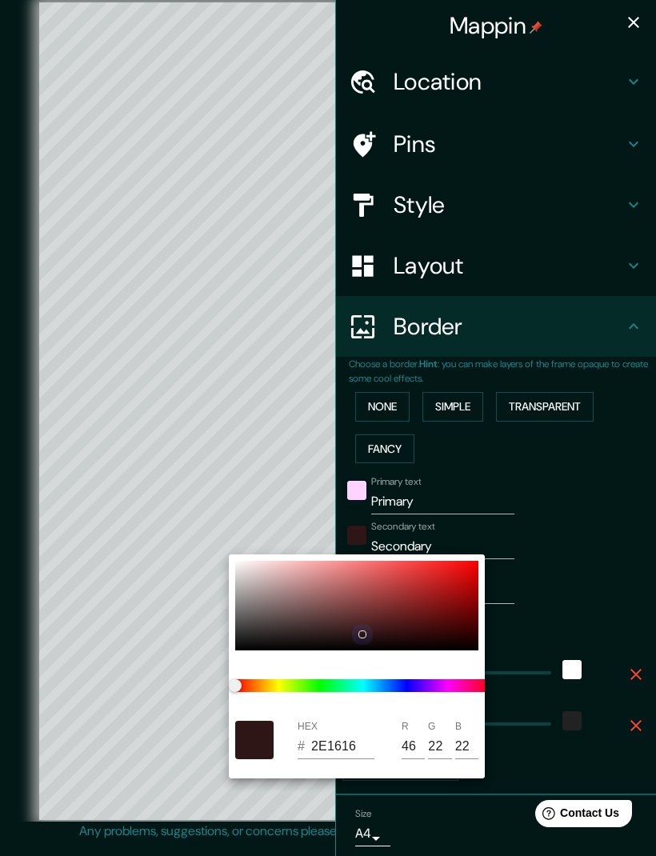
type input "58"
type input "371E1E"
type input "55"
type input "30"
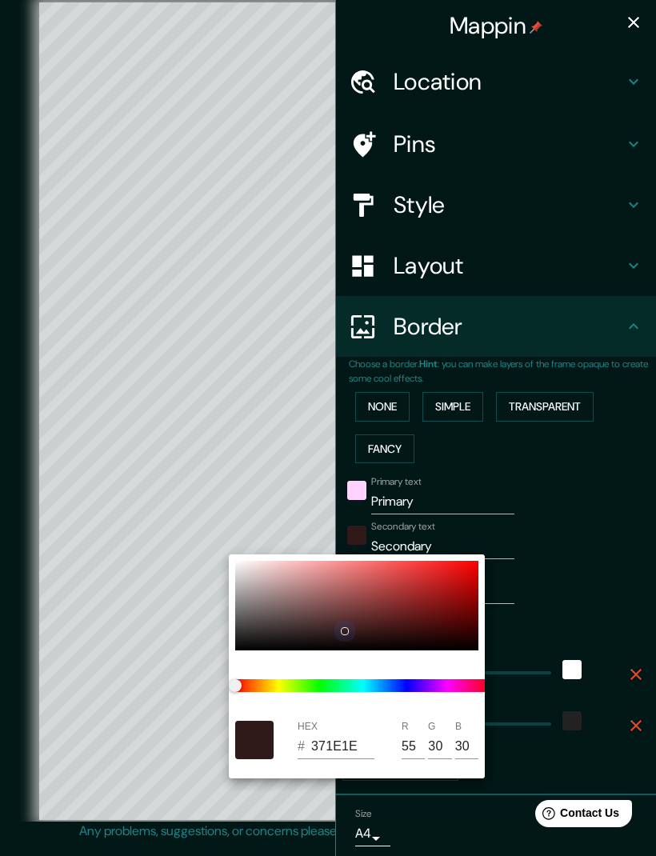
type input "289"
type input "58"
type input "403434"
type input "64"
type input "52"
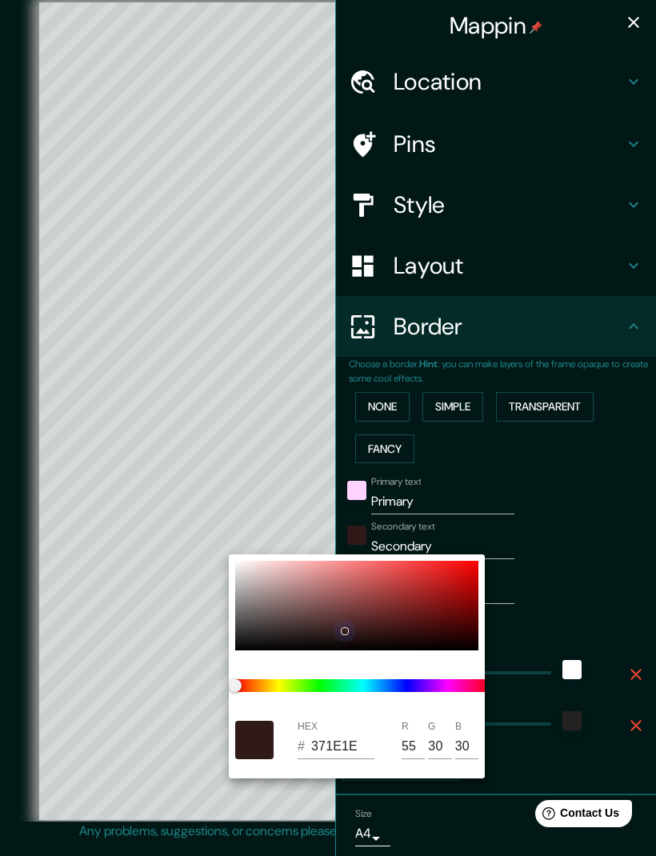
type input "52"
type input "289"
type input "58"
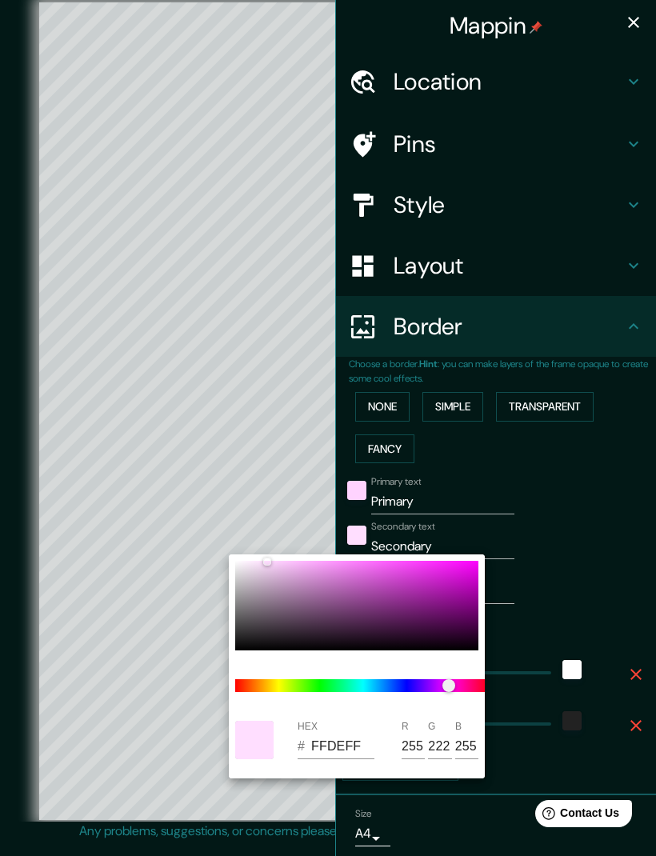
click at [597, 532] on div at bounding box center [328, 428] width 656 height 856
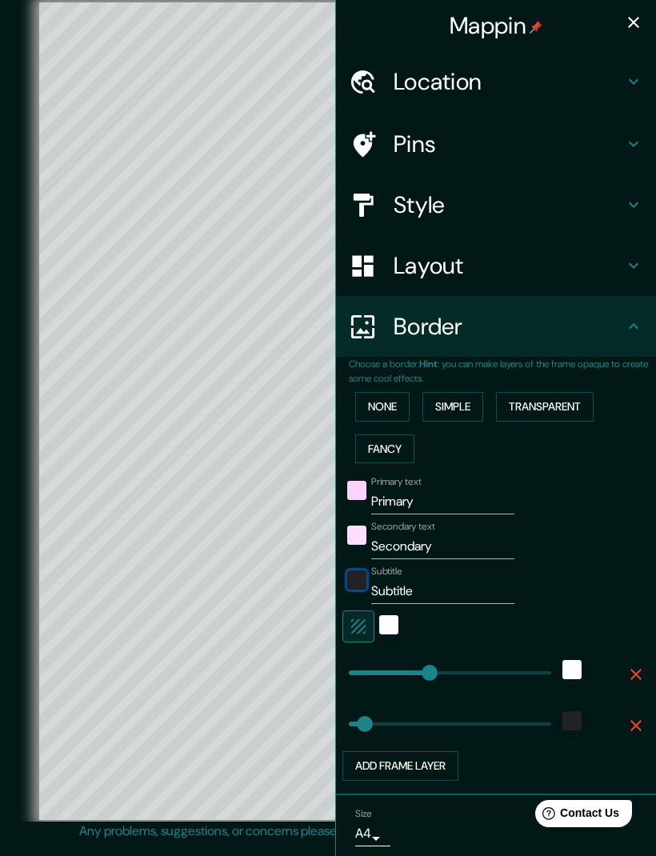
click at [359, 570] on div "color-222222" at bounding box center [356, 579] width 19 height 19
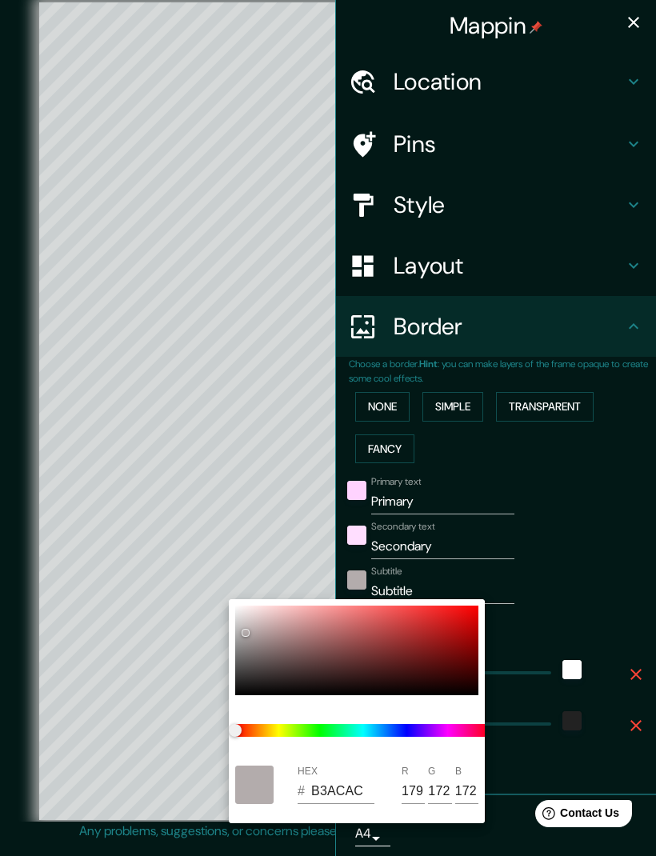
click at [563, 571] on div at bounding box center [328, 428] width 656 height 856
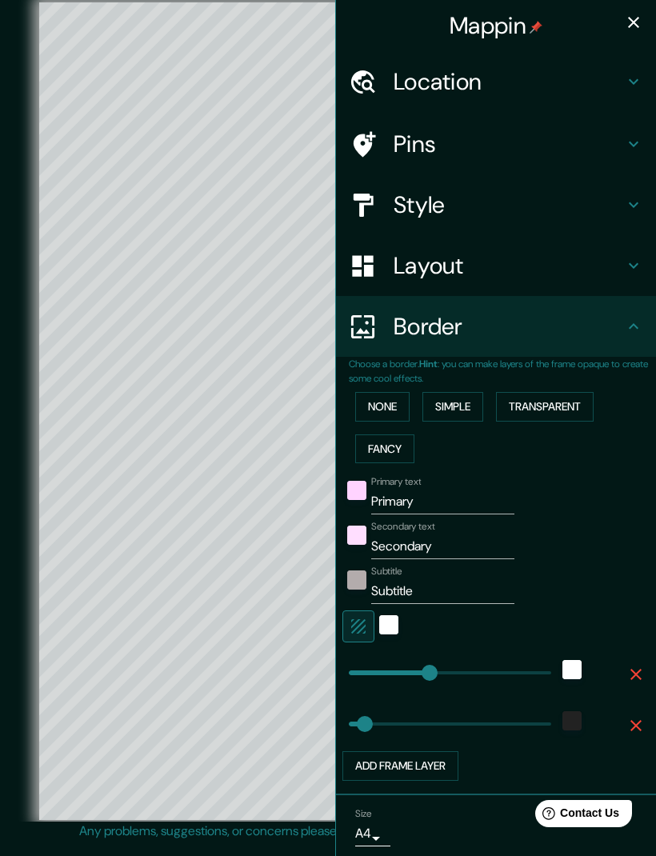
click at [392, 395] on button "None" at bounding box center [382, 407] width 54 height 30
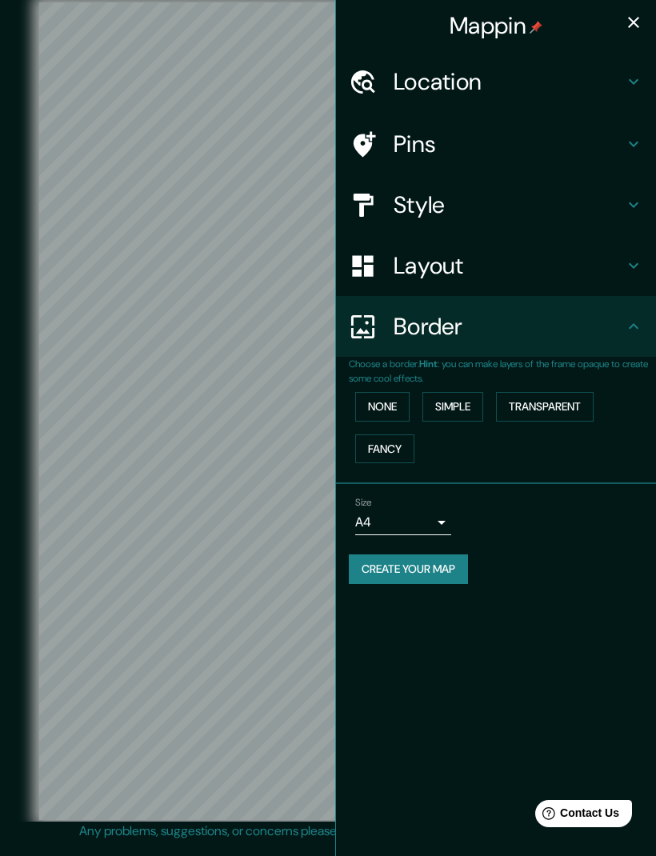
click at [466, 394] on button "Simple" at bounding box center [452, 407] width 61 height 30
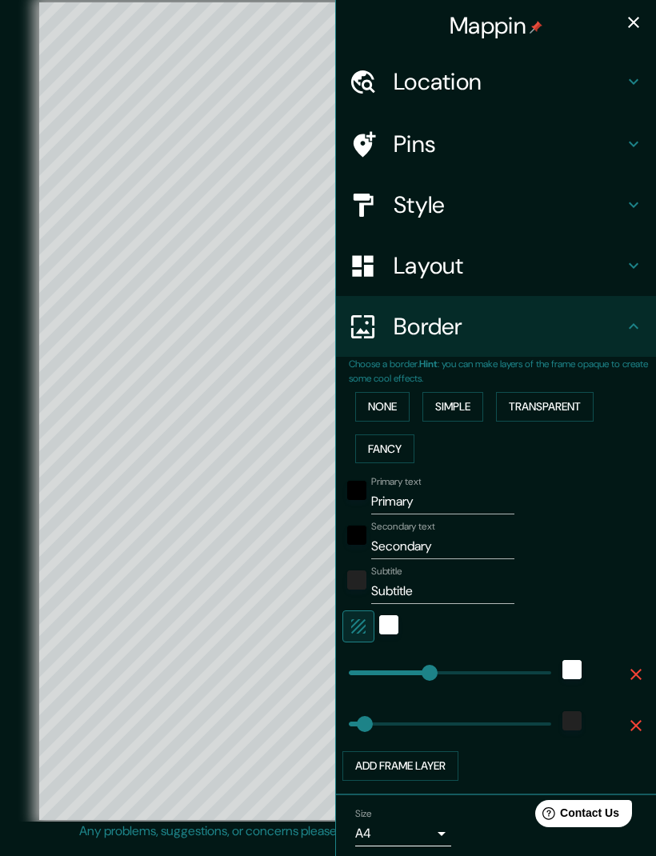
click at [568, 398] on button "Transparent" at bounding box center [545, 407] width 98 height 30
click at [396, 445] on button "Fancy" at bounding box center [384, 449] width 59 height 30
click at [494, 269] on h4 "Layout" at bounding box center [509, 265] width 230 height 29
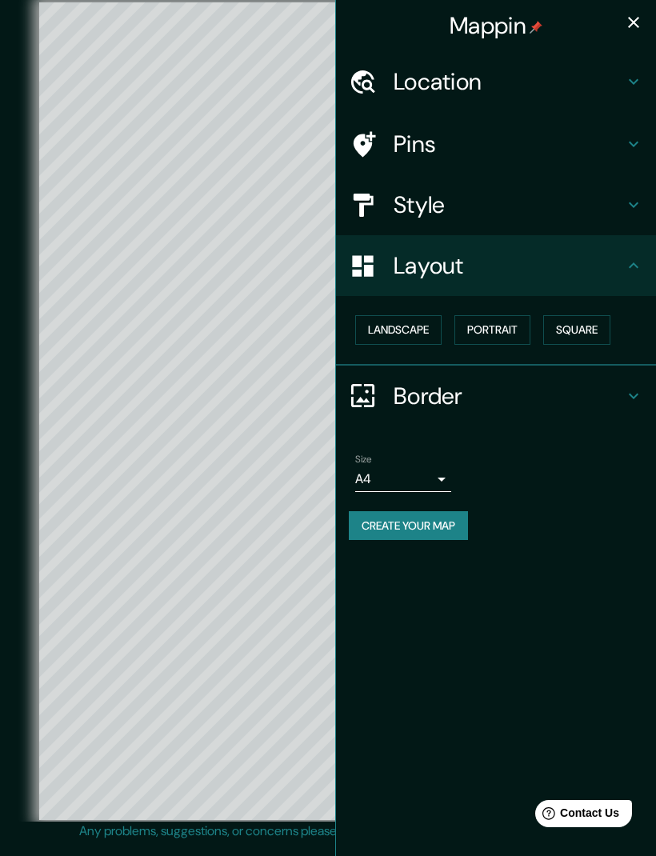
click at [407, 324] on button "Landscape" at bounding box center [398, 330] width 86 height 30
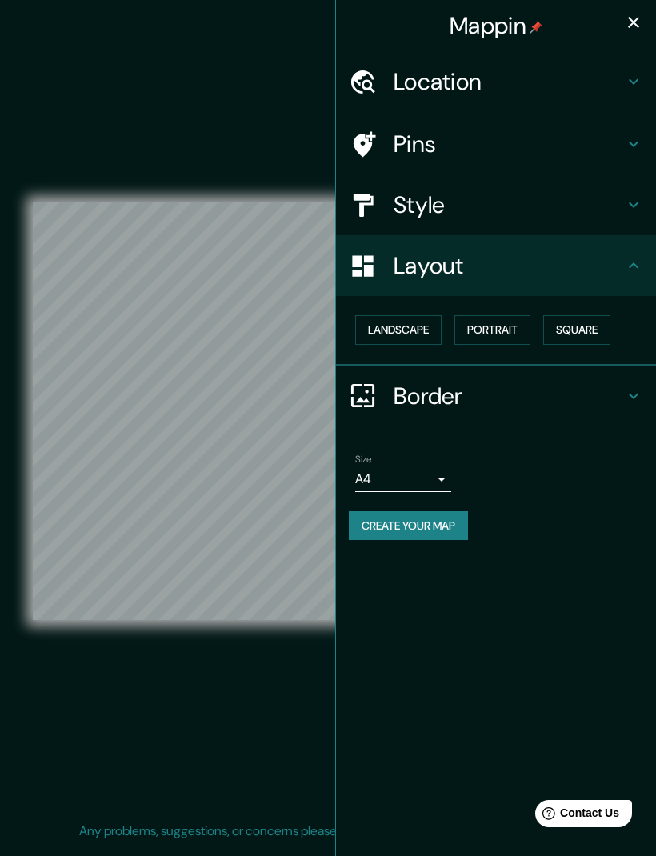
click at [510, 331] on button "Portrait" at bounding box center [492, 330] width 76 height 30
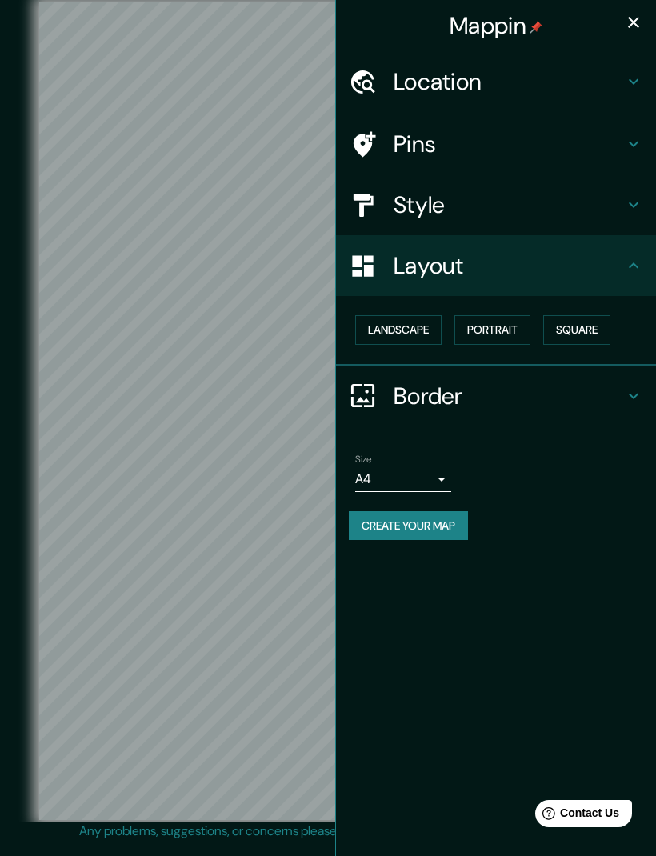
click at [595, 328] on button "Square" at bounding box center [576, 330] width 67 height 30
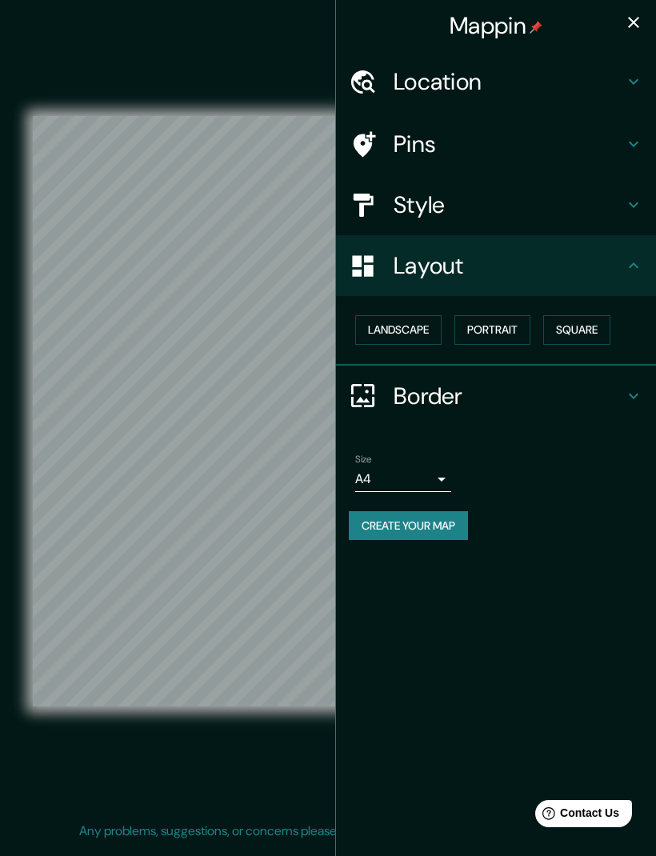
click at [426, 324] on button "Landscape" at bounding box center [398, 330] width 86 height 30
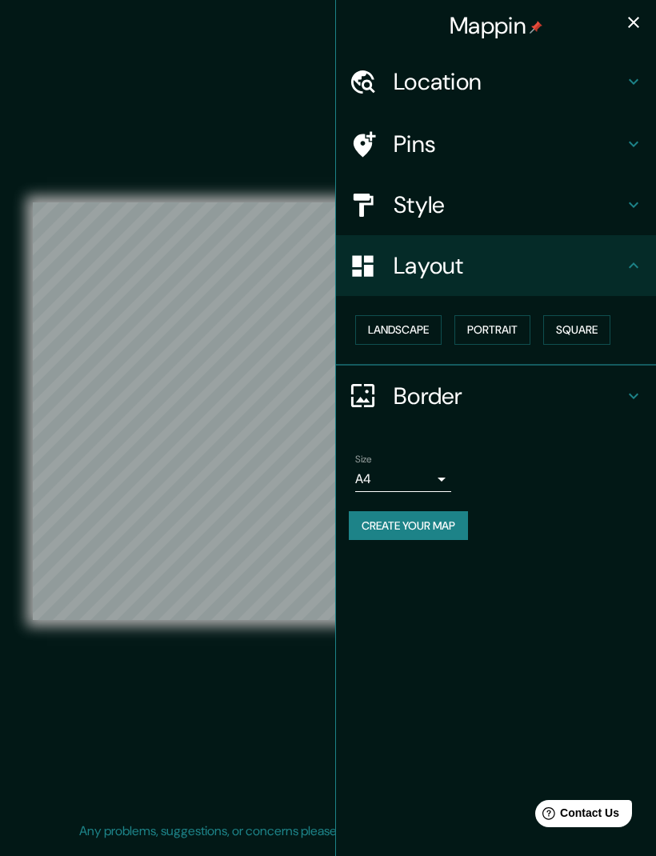
click at [578, 202] on h4 "Style" at bounding box center [509, 204] width 230 height 29
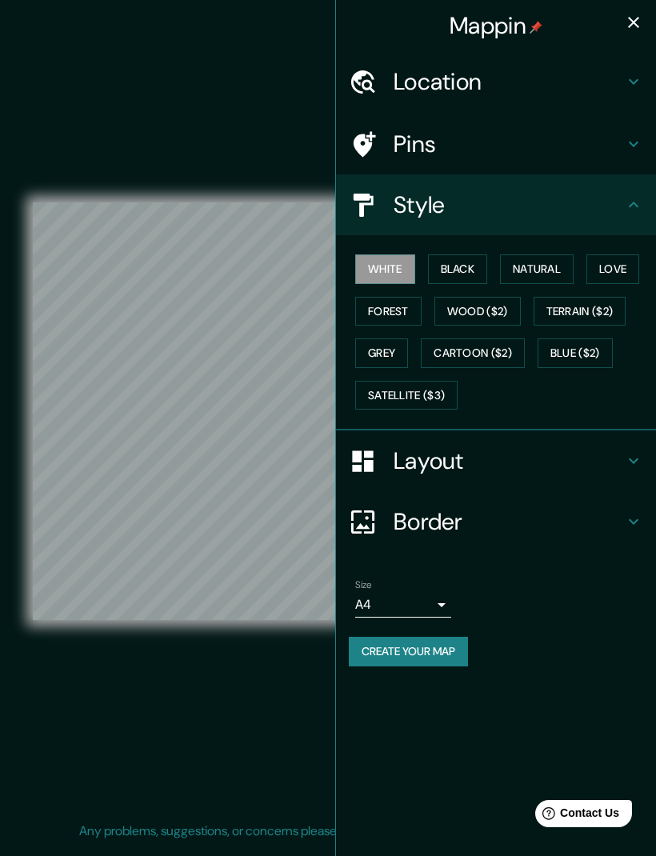
click at [554, 268] on button "Natural" at bounding box center [537, 269] width 74 height 30
click at [630, 264] on button "Love" at bounding box center [612, 269] width 53 height 30
click at [428, 591] on body "Mappin Location [GEOGRAPHIC_DATA], [GEOGRAPHIC_DATA], [GEOGRAPHIC_DATA] Pins St…" at bounding box center [328, 428] width 656 height 856
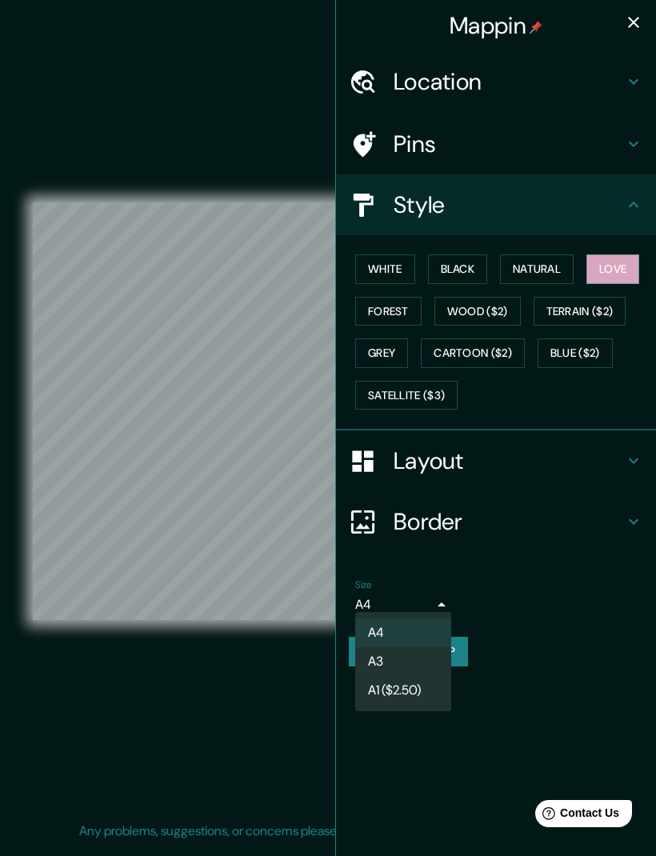
click at [423, 658] on li "A3" at bounding box center [403, 661] width 96 height 29
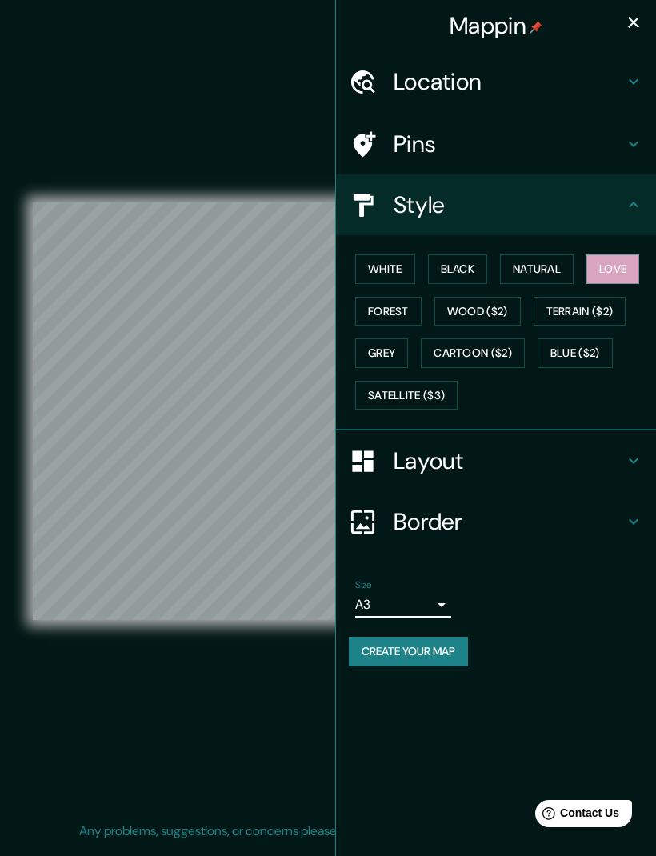
click at [428, 653] on button "Create your map" at bounding box center [408, 652] width 119 height 30
